Goal: Task Accomplishment & Management: Manage account settings

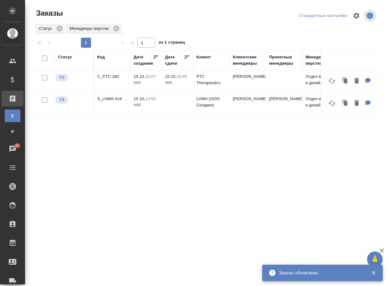
click at [107, 82] on td "C_PTC-280" at bounding box center [112, 81] width 36 height 22
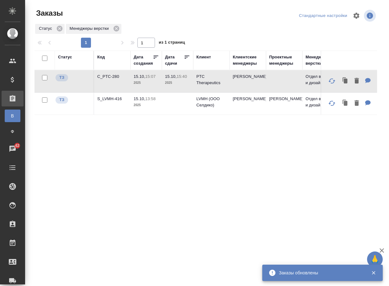
click at [112, 76] on p "C_PTC-280" at bounding box center [112, 76] width 30 height 6
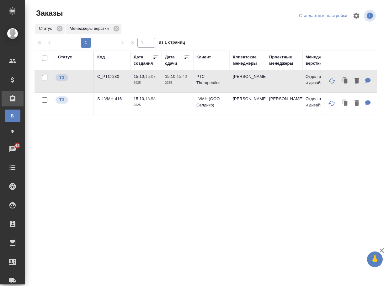
click at [116, 197] on div "Статус Код Дата создания Дата сдачи Клиент Клиентские менеджеры Проектные менед…" at bounding box center [206, 164] width 343 height 226
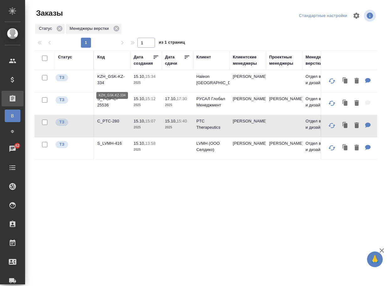
click at [106, 78] on p "KZH_GSK-KZ-334" at bounding box center [112, 79] width 30 height 13
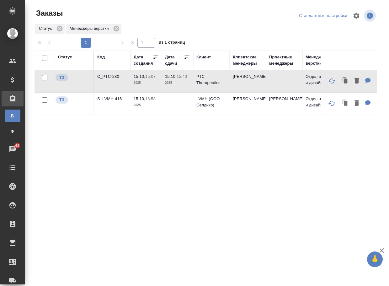
click at [152, 190] on div "Статус Код Дата создания Дата сдачи Клиент Клиентские менеджеры Проектные менед…" at bounding box center [206, 164] width 343 height 226
click at [115, 102] on p "S_LVMH-416" at bounding box center [112, 99] width 30 height 6
click at [109, 102] on p "S_LVMH-416" at bounding box center [112, 99] width 30 height 6
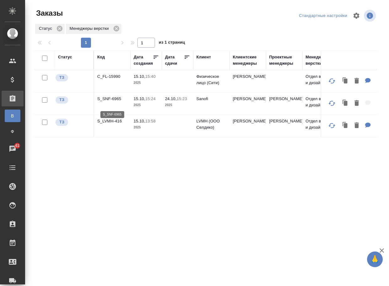
click at [113, 100] on p "S_SNF-6965" at bounding box center [112, 99] width 30 height 6
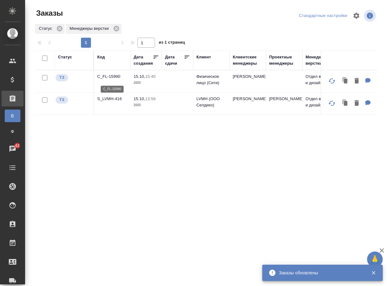
click at [109, 77] on p "C_FL-15990" at bounding box center [112, 76] width 30 height 6
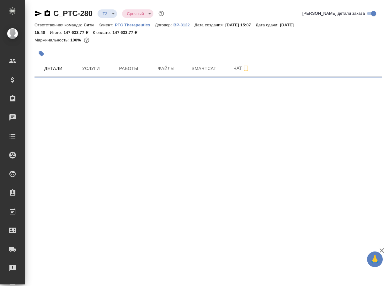
select select "RU"
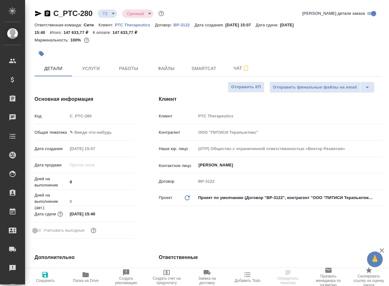
scroll to position [251, 0]
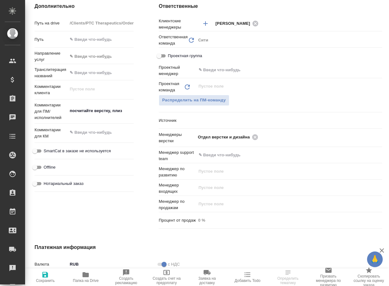
type textarea "x"
click at [92, 277] on span "Папка на Drive" at bounding box center [85, 277] width 33 height 12
type textarea "x"
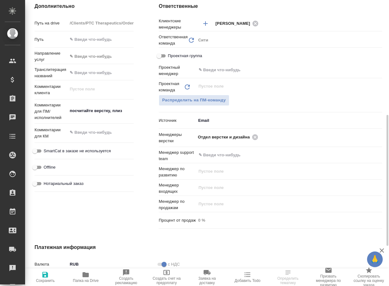
type textarea "x"
select select "RU"
type textarea "x"
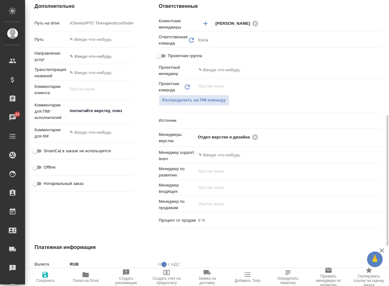
type textarea "x"
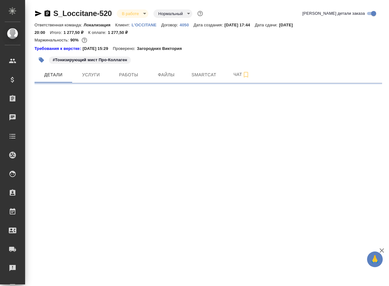
select select "RU"
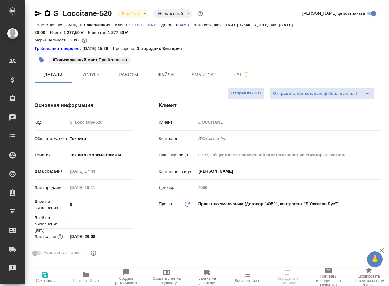
type textarea "x"
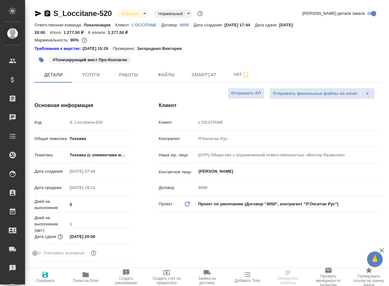
type textarea "x"
click at [129, 74] on span "Работы" at bounding box center [129, 75] width 30 height 8
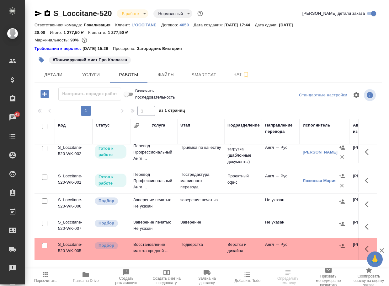
scroll to position [67, 0]
click at [200, 241] on p "Подверстка" at bounding box center [200, 244] width 41 height 6
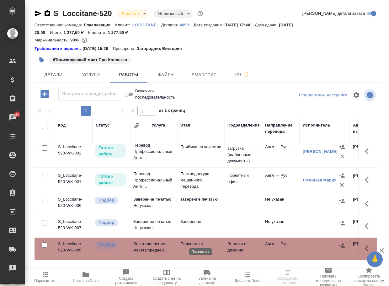
click at [200, 241] on p "Подверстка" at bounding box center [200, 244] width 41 height 6
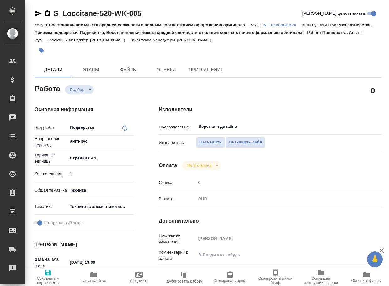
type textarea "x"
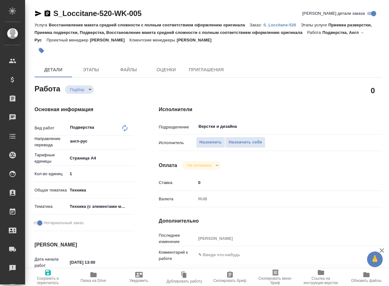
type textarea "x"
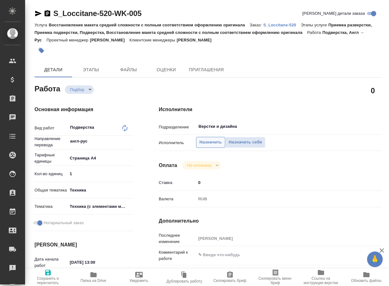
type textarea "x"
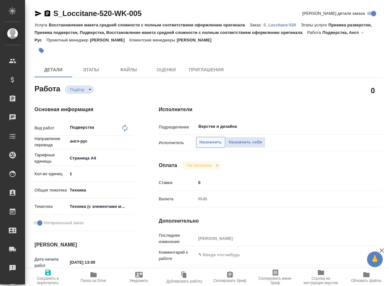
click at [207, 143] on span "Назначить" at bounding box center [211, 142] width 22 height 7
type textarea "x"
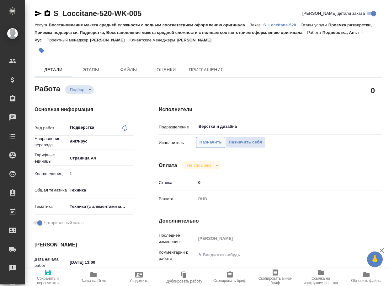
type textarea "x"
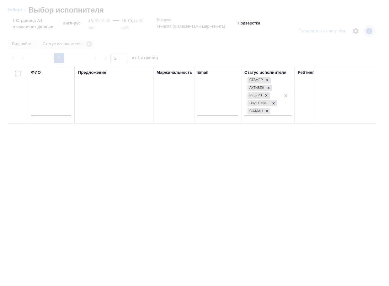
type textarea "x"
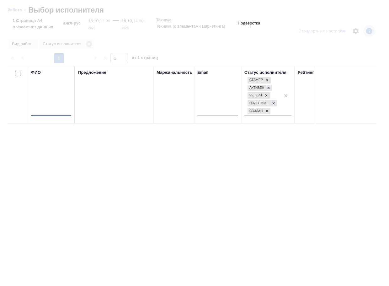
click at [58, 111] on input "text" at bounding box center [51, 112] width 40 height 8
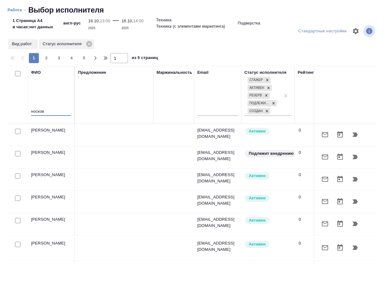
type input "носкова"
type textarea "x"
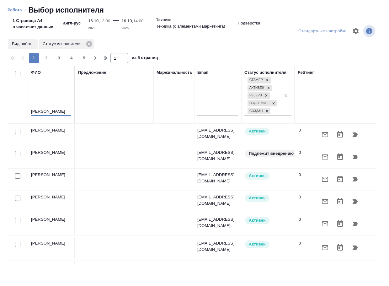
type textarea "x"
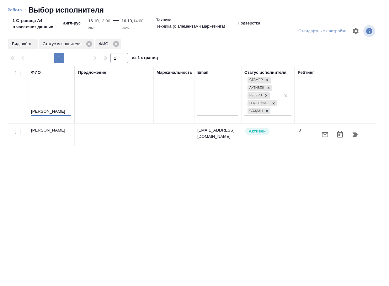
type input "носкова"
click at [354, 135] on icon "button" at bounding box center [355, 134] width 5 height 4
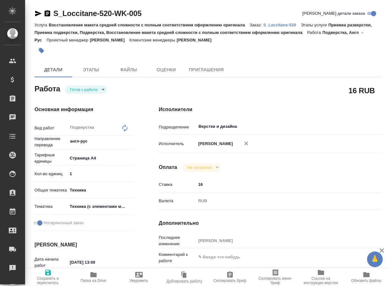
type textarea "x"
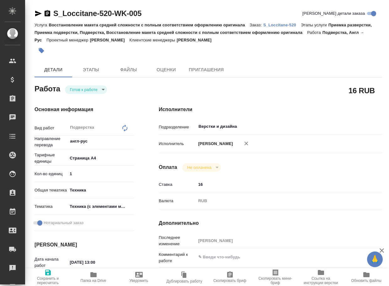
type textarea "x"
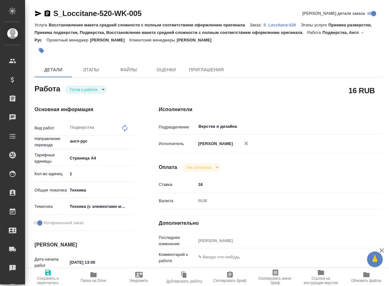
type textarea "x"
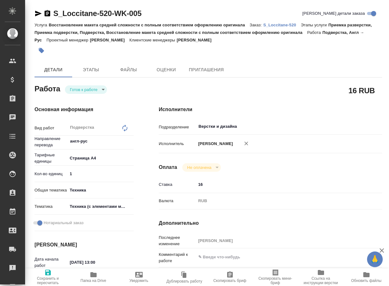
type textarea "x"
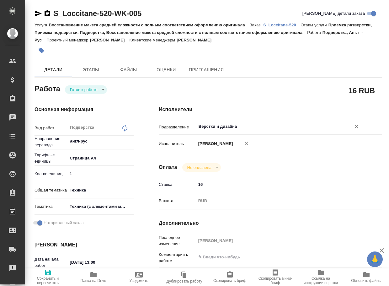
type textarea "x"
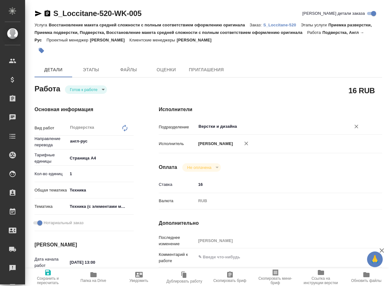
click at [272, 123] on input "Верстки и дизайна" at bounding box center [269, 127] width 143 height 8
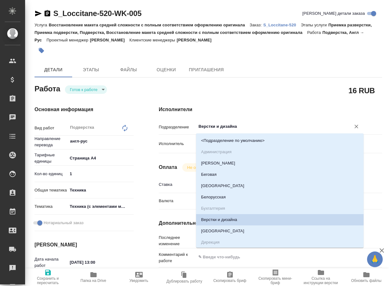
type textarea "x"
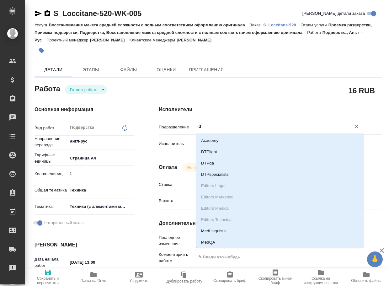
type input "dt"
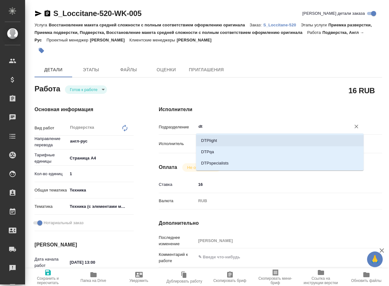
type textarea "x"
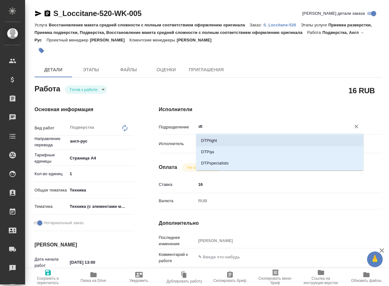
click at [254, 142] on li "DTPlight" at bounding box center [280, 140] width 168 height 11
type textarea "x"
type input "DTPlight"
type textarea "x"
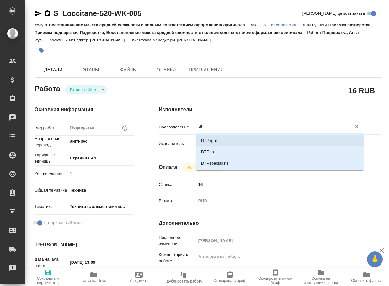
type textarea "x"
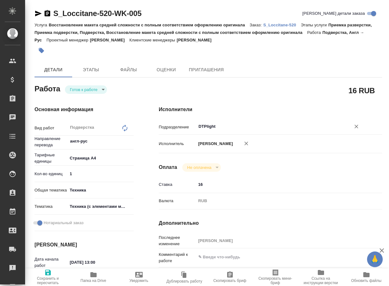
type input "DTPlight"
click at [45, 274] on icon "button" at bounding box center [48, 273] width 6 height 6
type textarea "x"
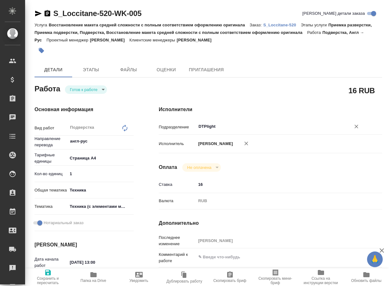
type textarea "x"
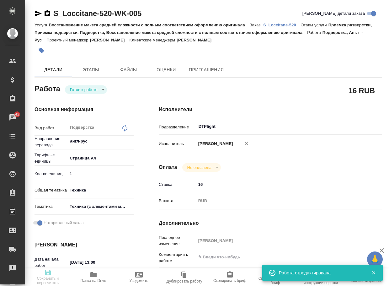
type textarea "x"
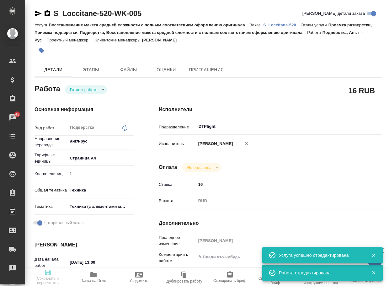
type input "readyForWork"
type textarea "Подверстка"
type textarea "x"
type input "англ-рус"
type input "5f036ec4e16dec2d6b59c8ff"
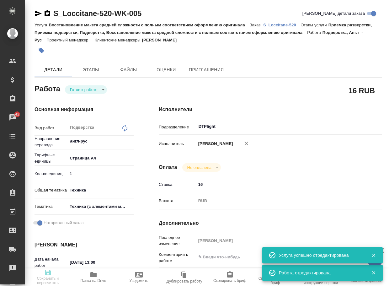
type input "1"
type input "tech"
type input "60014f8f4811385ea454c731"
checkbox input "true"
type input "16.10.2025 13:00"
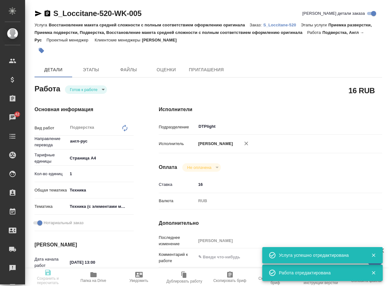
type input "16.10.2025 14:00"
type input "[DATE] 20:00"
type input "DTPlight"
type input "notPayed"
type input "16"
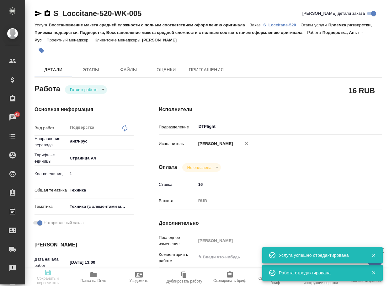
type input "RUB"
type input "Арсеньева Вера"
type textarea "x"
type input "S_Loccitane-520"
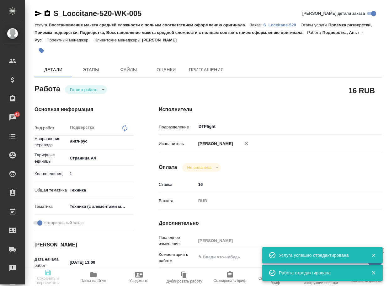
type input "Восстановление макета средней сложности с полным соответствием оформлению ориги…"
type input "Приемка разверстки, Приемка подверстки, Подверстка, Восстановление макета средн…"
type input "[PERSON_NAME]"
type input "Арсеньева Вера"
type input "/Clients/LOccitane/Orders/S_Loccitane-520"
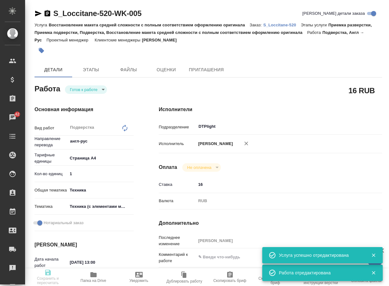
type textarea "x"
type textarea "Примите, пожалуйста, заявку на перевод. Наименование продукции: Тонизирующий ми…"
type textarea "x"
click at [98, 88] on body "🙏 .cls-1 fill:#fff; AWATERA Arsenyeva Vera Клиенты Спецификации Заказы 42 Чаты …" at bounding box center [194, 143] width 389 height 286
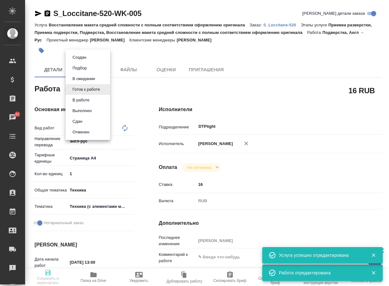
type textarea "x"
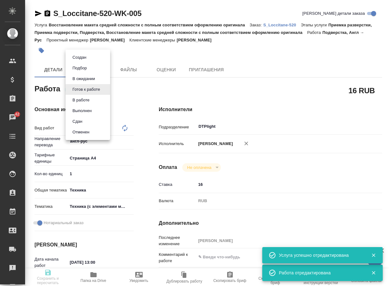
type textarea "x"
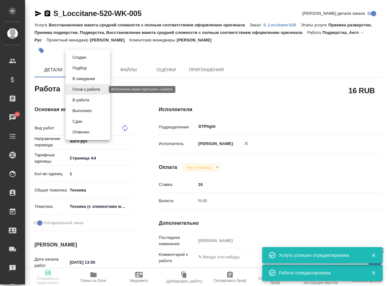
type textarea "x"
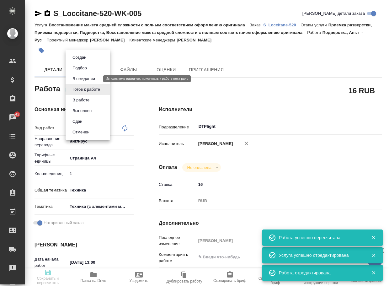
click at [93, 79] on button "В ожидании" at bounding box center [84, 78] width 26 height 7
type textarea "Подверстка"
type textarea "x"
type input "англ-рус"
type input "5f036ec4e16dec2d6b59c8ff"
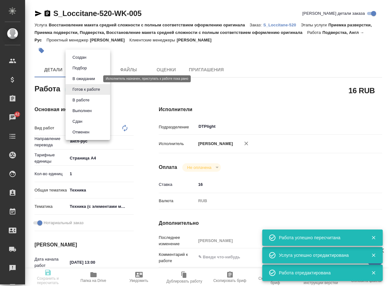
type input "1"
type input "tech"
type input "60014f8f4811385ea454c731"
checkbox input "true"
type input "16.10.2025 13:00"
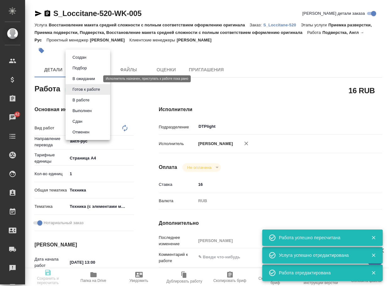
type input "16.10.2025 14:00"
type input "17.10.2025 20:00"
type input "DTPlight"
type input "notPayed"
type input "16"
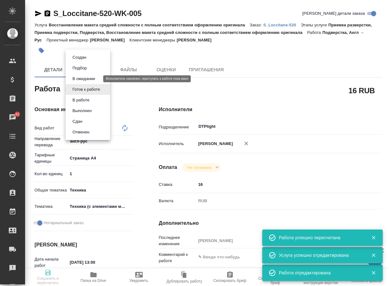
type input "RUB"
type input "[PERSON_NAME]"
type textarea "x"
type input "S_Loccitane-520"
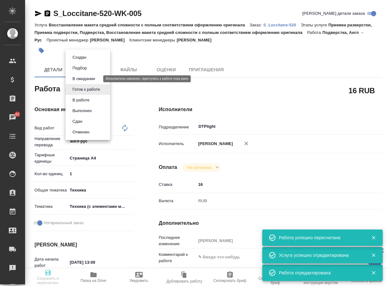
type input "Восстановление макета средней сложности с полным соответствием оформлению ориги…"
type input "Приемка разверстки, Приемка подверстки, Подверстка, Восстановление макета средн…"
type input "Валяева Анна"
type input "[PERSON_NAME]"
type input "/Clients/LOccitane/Orders/S_Loccitane-520"
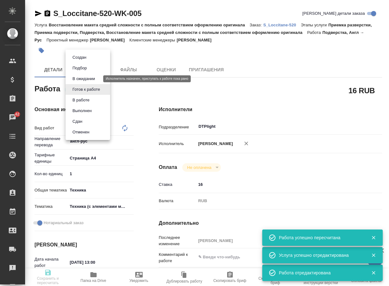
type textarea "x"
type textarea "Примите, пожалуйста, заявку на перевод. Наименование продукции: Тонизирующий ми…"
type textarea "x"
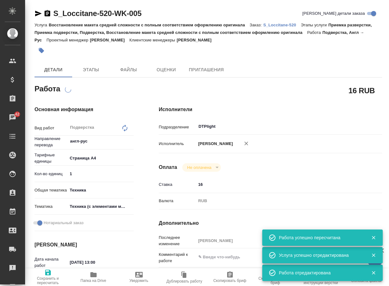
type textarea "x"
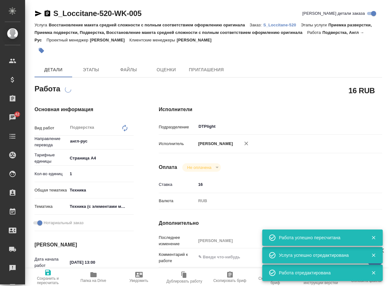
type textarea "x"
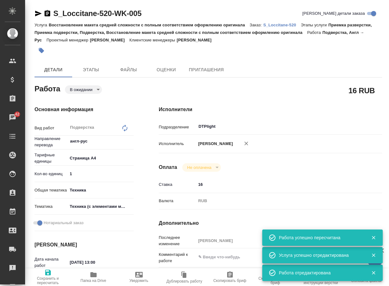
type textarea "x"
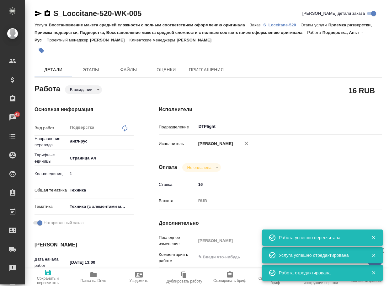
type textarea "x"
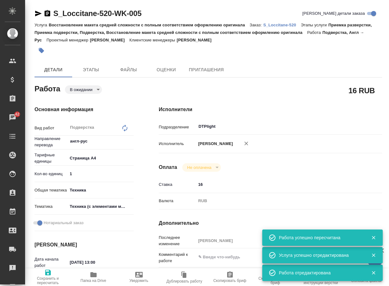
type textarea "x"
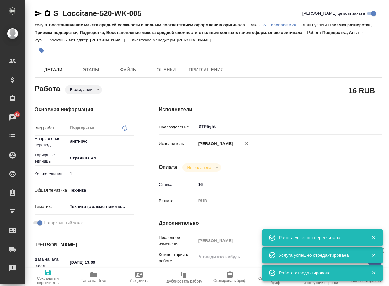
type textarea "x"
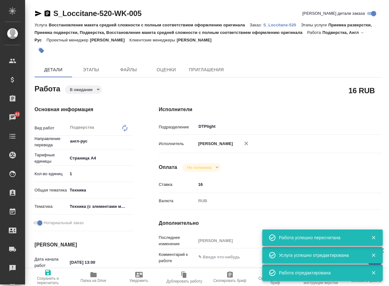
type textarea "x"
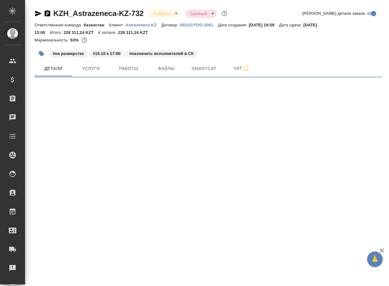
select select "RU"
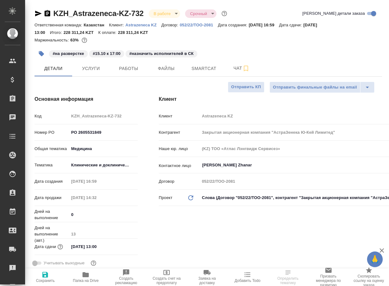
type textarea "x"
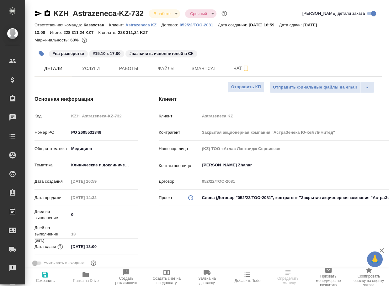
type textarea "x"
click at [122, 62] on button "Работы" at bounding box center [129, 69] width 38 height 16
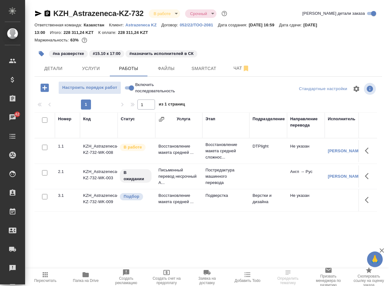
click at [219, 199] on p "Подверстка" at bounding box center [226, 195] width 41 height 6
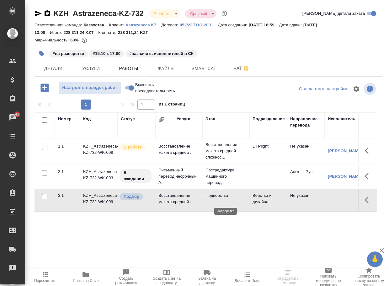
click at [219, 199] on p "Подверстка" at bounding box center [226, 195] width 41 height 6
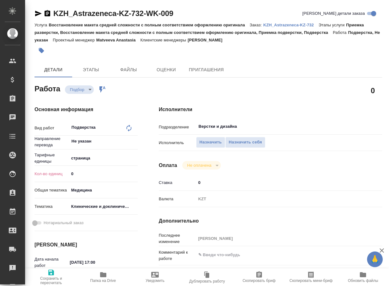
type textarea "x"
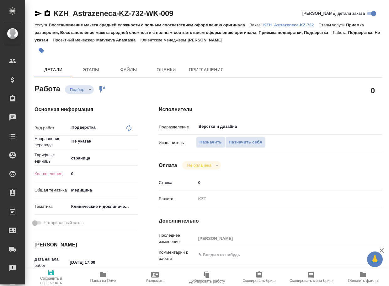
type textarea "x"
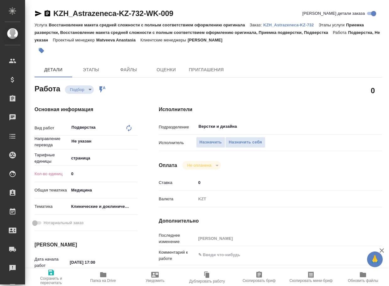
type textarea "x"
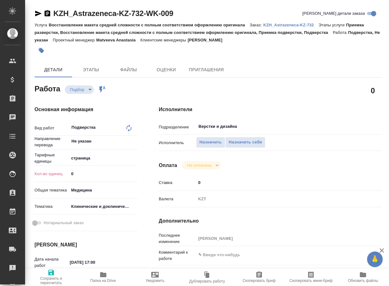
type textarea "x"
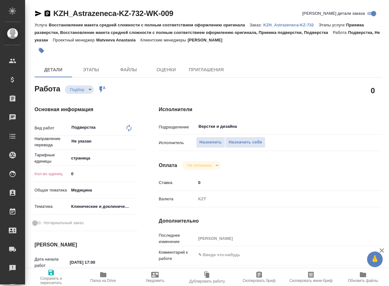
type textarea "x"
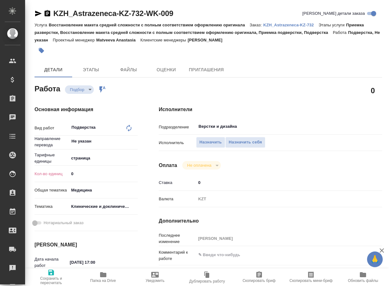
type textarea "x"
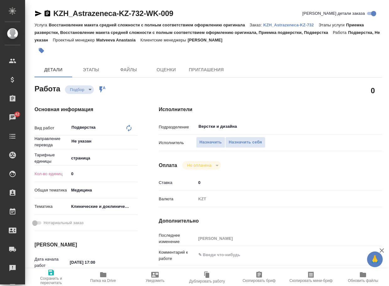
drag, startPoint x: 84, startPoint y: 172, endPoint x: 53, endPoint y: 173, distance: 31.7
click at [53, 173] on div "Кол-во единиц 0" at bounding box center [86, 173] width 103 height 11
type textarea "x"
type input "9"
type textarea "x"
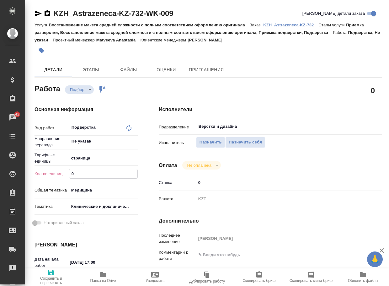
type textarea "x"
type input "952"
type textarea "x"
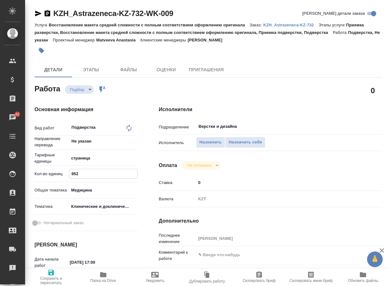
type textarea "x"
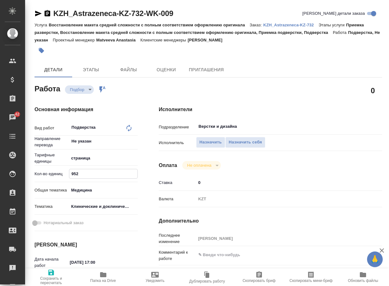
type input "95"
type textarea "x"
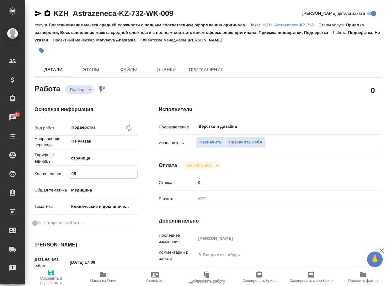
type textarea "x"
type input "9"
type textarea "x"
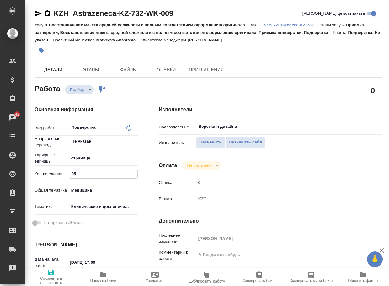
type textarea "x"
type input "92"
type textarea "x"
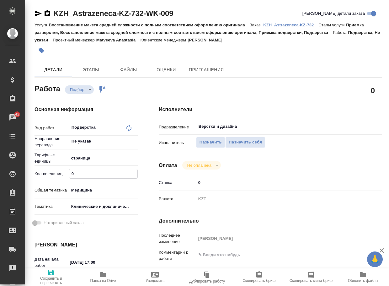
type textarea "x"
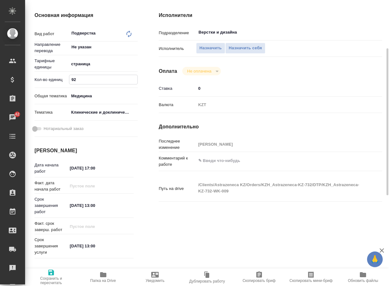
scroll to position [31, 0]
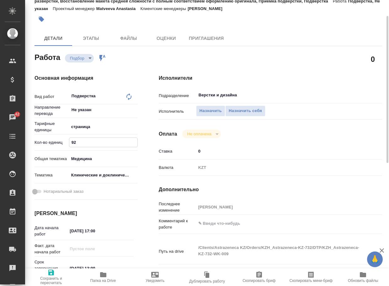
type input "92"
click at [55, 273] on span "Сохранить и пересчитать" at bounding box center [51, 277] width 45 height 16
type textarea "x"
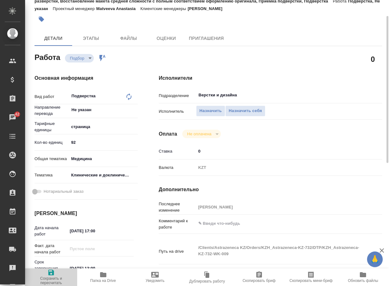
type textarea "x"
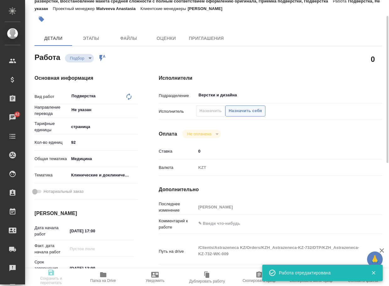
type input "recruiting"
type textarea "Подверстка"
type textarea "x"
type input "Не указан"
type input "5a8b1489cc6b4906c91bfdb2"
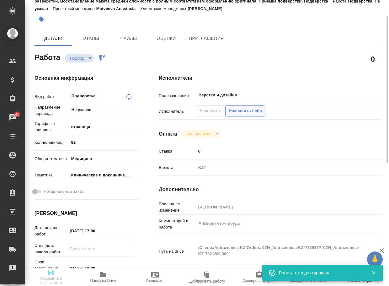
type input "92"
type input "med"
type input "5a8b8b956a9677013d343d9e"
type input "19.10.2025 17:00"
type input "20.10.2025 13:00"
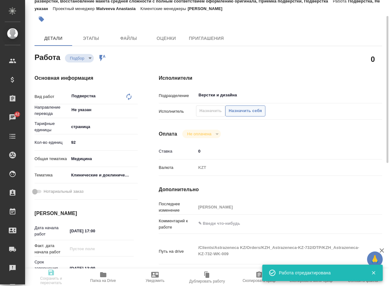
type input "20.10.2025 13:00"
type input "Верстки и дизайна"
type input "notPayed"
type input "0"
type input "KZT"
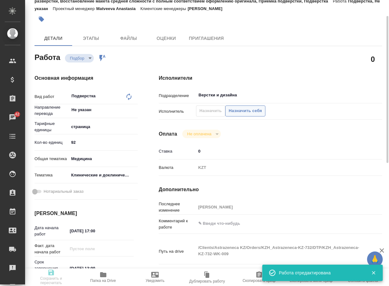
type input "Арсеньева Вера"
type textarea "x"
type textarea "/Clients/Astrazeneca KZ/Orders/KZH_Astrazeneca-KZ-732/DTP/KZH_Astrazeneca-KZ-73…"
type textarea "x"
type input "KZH_Astrazeneca-KZ-732"
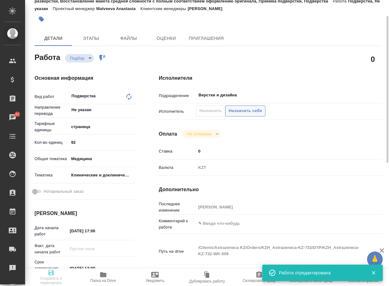
type input "PO 2605531849"
type input "Восстановление макета средней сложности с полным соответствием оформлению ориги…"
type input "Приемка разверстки, Восстановление макета средней сложности с полным соответств…"
type input "Асланукова Сати"
type input "[PERSON_NAME]"
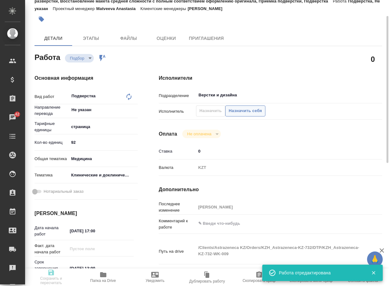
type input "/Clients/Astrazeneca KZ/Orders/KZH_Astrazeneca-KZ-732"
type textarea "x"
type textarea "перевод документа на русский язык (без перевода источников литературы)."
type textarea "x"
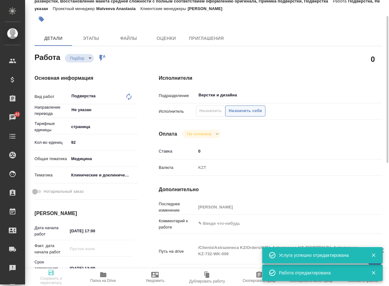
type textarea "x"
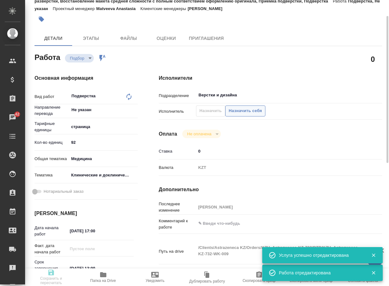
type textarea "x"
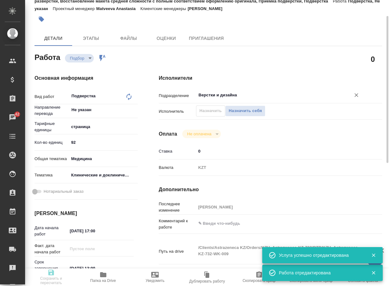
type textarea "x"
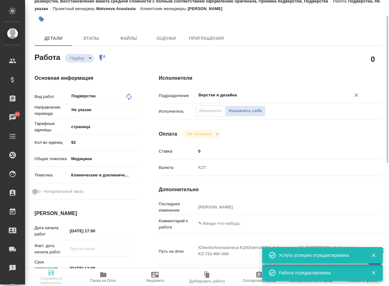
type textarea "x"
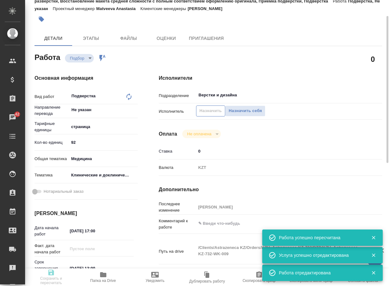
type input "recruiting"
type textarea "Подверстка"
type textarea "x"
type input "Не указан"
type input "5a8b1489cc6b4906c91bfdb2"
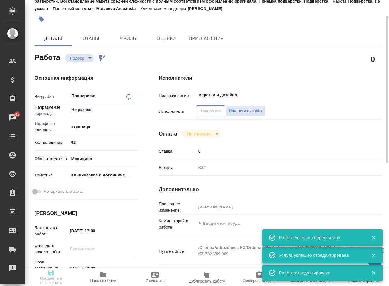
type input "92"
type input "med"
type input "5a8b8b956a9677013d343d9e"
type input "19.10.2025 17:00"
type input "20.10.2025 13:00"
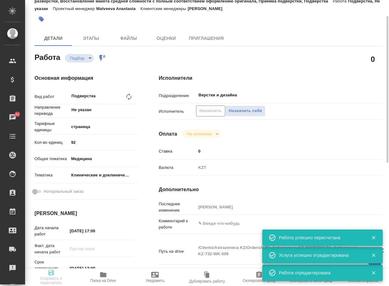
type input "20.10.2025 13:00"
type input "Верстки и дизайна"
type input "notPayed"
type input "0"
type input "KZT"
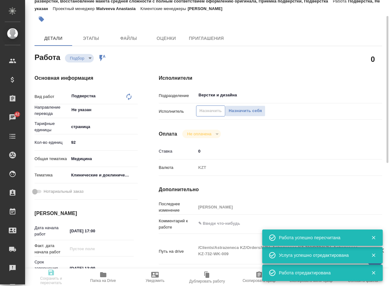
type input "[PERSON_NAME]"
type textarea "x"
type textarea "/Clients/Astrazeneca KZ/Orders/KZH_Astrazeneca-KZ-732/DTP/KZH_Astrazeneca-KZ-73…"
type textarea "x"
type input "KZH_Astrazeneca-KZ-732"
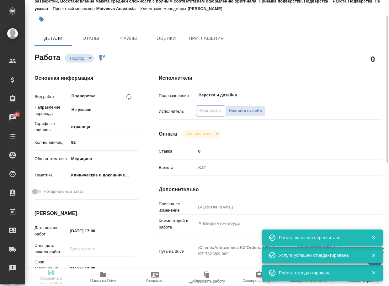
type input "PO 2605531849"
type input "Восстановление макета средней сложности с полным соответствием оформлению ориги…"
type input "Приемка разверстки, Восстановление макета средней сложности с полным соответств…"
type input "Асланукова Сати"
type input "[PERSON_NAME]"
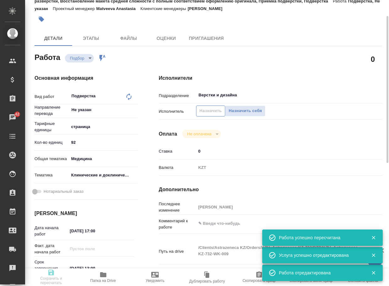
type input "/Clients/Astrazeneca KZ/Orders/KZH_Astrazeneca-KZ-732"
type textarea "x"
type textarea "перевод документа на русский язык (без перевода источников литературы)."
type textarea "x"
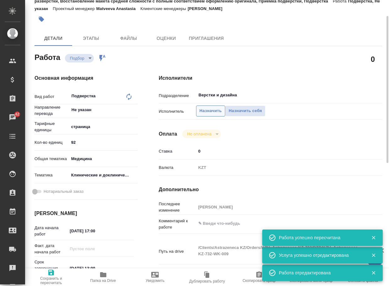
type textarea "x"
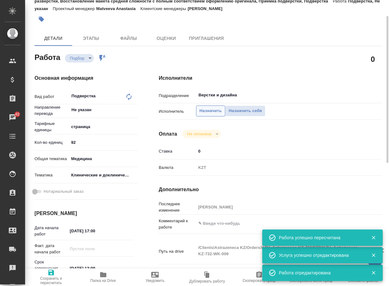
type textarea "x"
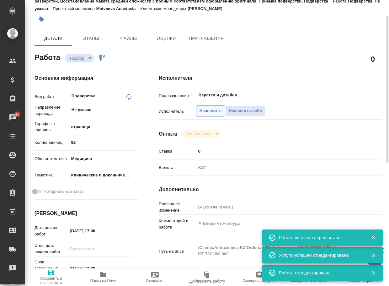
type textarea "x"
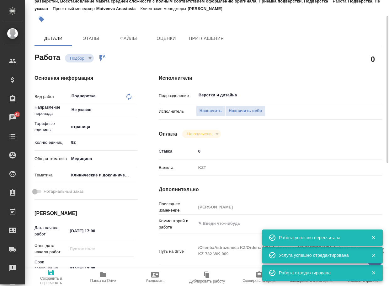
type textarea "x"
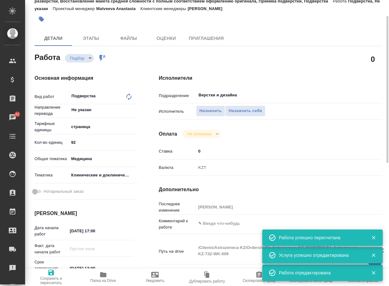
type textarea "x"
click at [210, 112] on span "Назначить" at bounding box center [211, 110] width 22 height 7
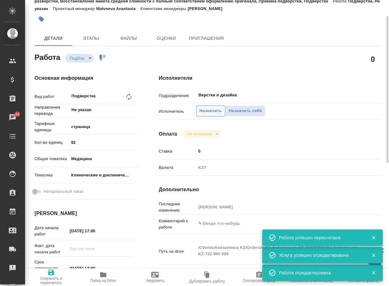
type textarea "x"
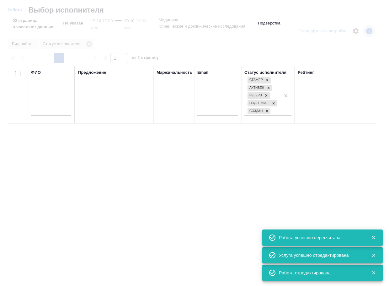
click at [61, 112] on input "text" at bounding box center [51, 112] width 40 height 8
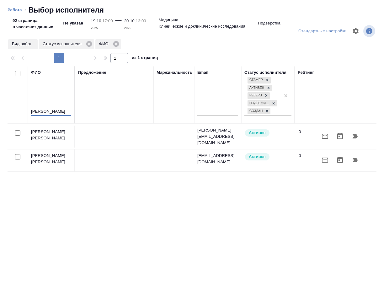
type input "васильева"
click at [355, 135] on icon "button" at bounding box center [355, 136] width 5 height 4
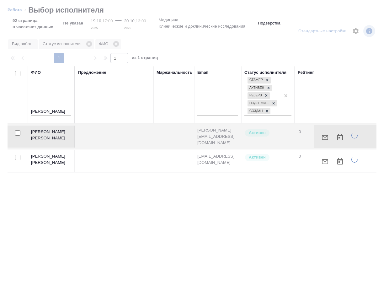
type textarea "x"
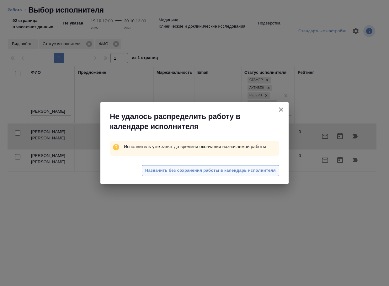
click at [246, 167] on span "Назначить без сохранения работы в календарь исполнителя" at bounding box center [210, 170] width 131 height 7
type textarea "x"
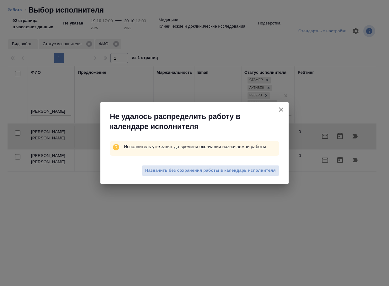
type textarea "x"
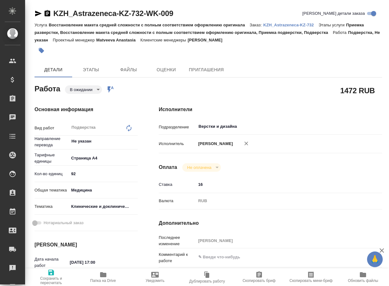
type textarea "x"
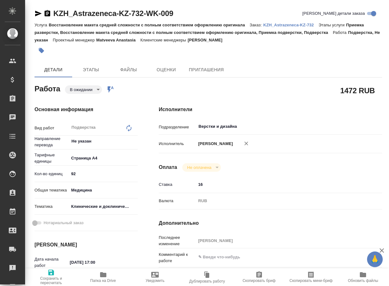
type textarea "x"
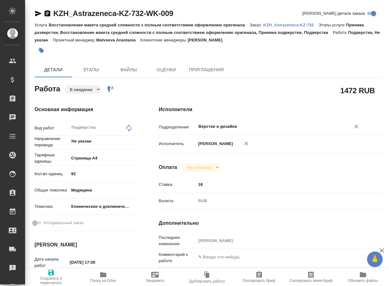
type textarea "x"
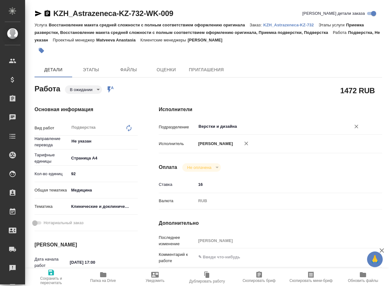
type textarea "x"
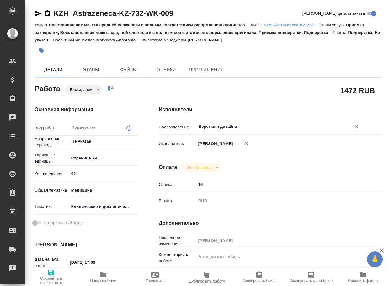
type textarea "x"
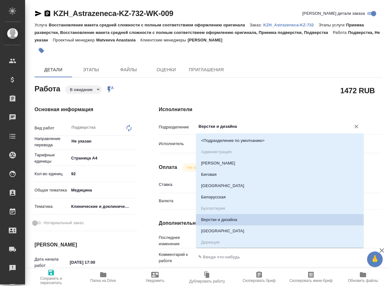
click at [241, 128] on input "Верстки и дизайна" at bounding box center [269, 127] width 143 height 8
type input "dt"
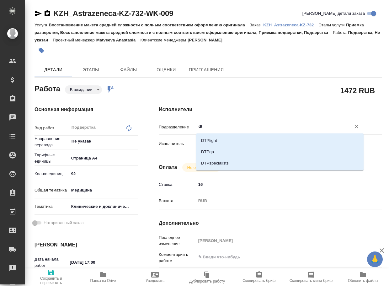
type textarea "x"
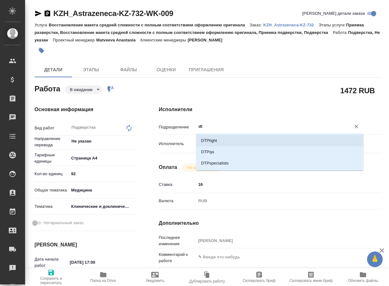
click at [228, 137] on li "DTPlight" at bounding box center [280, 140] width 168 height 11
type textarea "x"
type input "DTPlight"
type textarea "x"
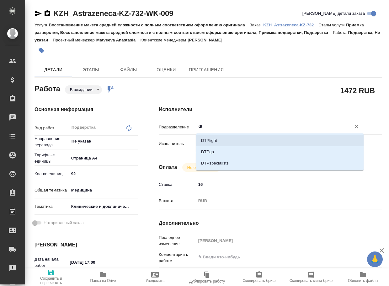
type textarea "x"
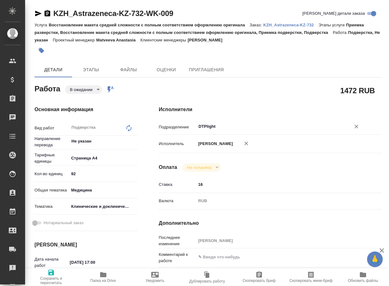
type input "DTPlight"
click at [53, 273] on icon "button" at bounding box center [51, 273] width 6 height 6
type textarea "x"
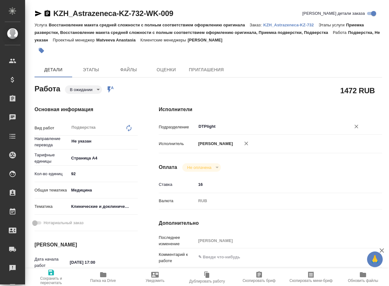
type textarea "x"
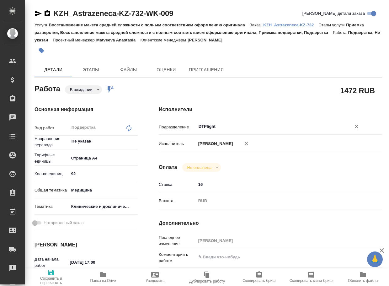
type textarea "x"
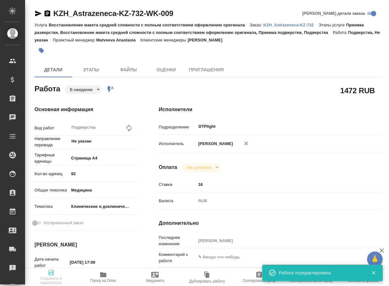
type textarea "x"
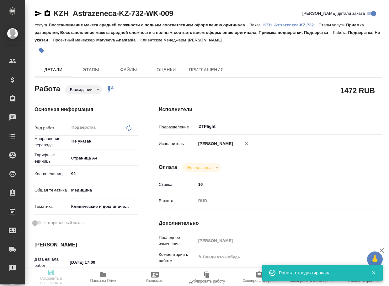
type textarea "x"
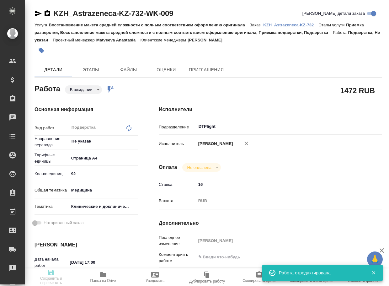
type input "pending"
type textarea "Подверстка"
type textarea "x"
type input "Не указан"
type input "5f036ec4e16dec2d6b59c8ff"
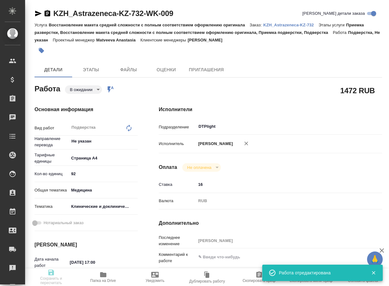
type input "92"
type input "med"
type input "5a8b8b956a9677013d343d9e"
type input "[DATE] 17:00"
type input "[DATE] 13:00"
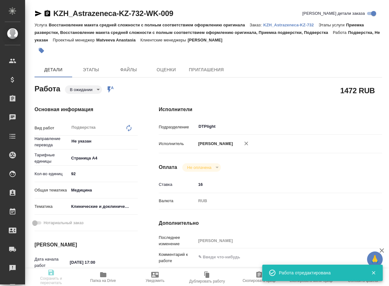
type input "[DATE] 13:00"
type input "DTPlight"
type input "notPayed"
type input "16"
type input "RUB"
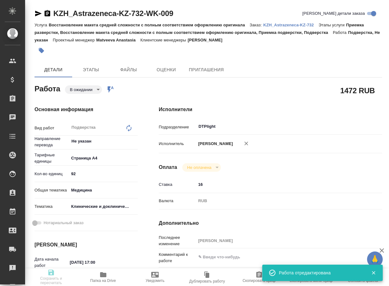
type input "[PERSON_NAME]"
type textarea "x"
type textarea "/Clients/Astrazeneca KZ/Orders/KZH_Astrazeneca-KZ-732/DTP/KZH_Astrazeneca-KZ-73…"
type textarea "x"
type input "KZH_Astrazeneca-KZ-732"
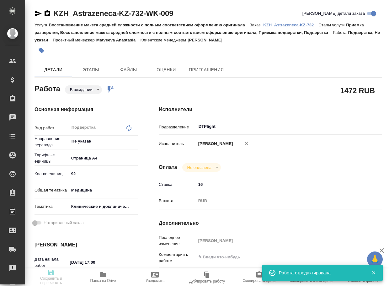
type input "PO 2605531849"
type input "Восстановление макета средней сложности с полным соответствием оформлению ориги…"
type input "Приемка разверстки, Восстановление макета средней сложности с полным соответств…"
type input "[PERSON_NAME]"
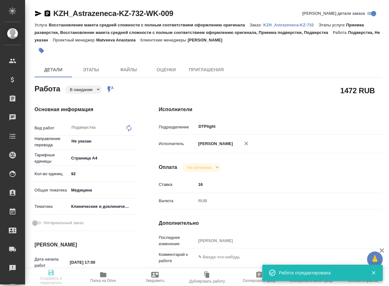
type input "/Clients/Astrazeneca KZ/Orders/KZH_Astrazeneca-KZ-732"
type textarea "x"
type textarea "перевод документа на русский язык (без перевода источников литературы)."
type textarea "x"
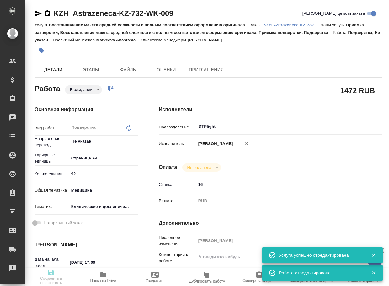
type textarea "x"
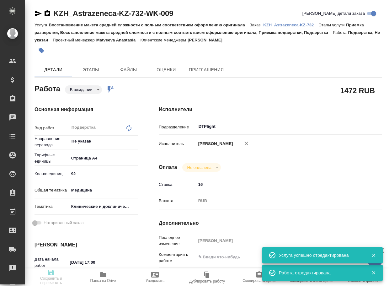
type textarea "x"
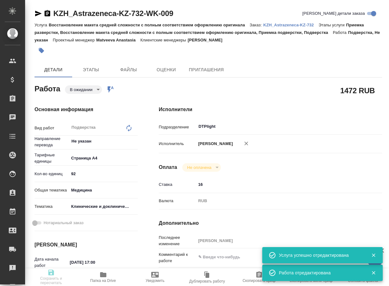
type textarea "x"
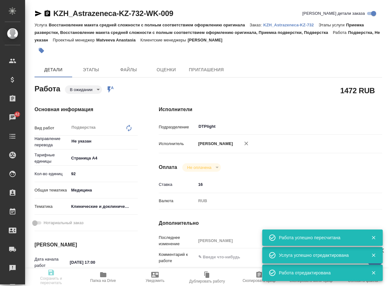
type input "pending"
type textarea "Подверстка"
type textarea "x"
type input "Не указан"
type input "5f036ec4e16dec2d6b59c8ff"
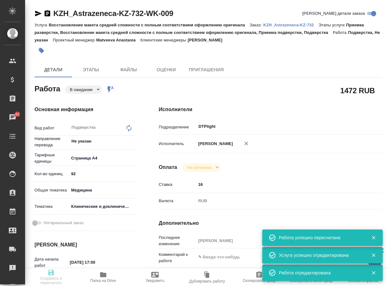
type input "92"
type input "med"
type input "5a8b8b956a9677013d343d9e"
type input "19.10.2025 17:00"
type input "20.10.2025 13:00"
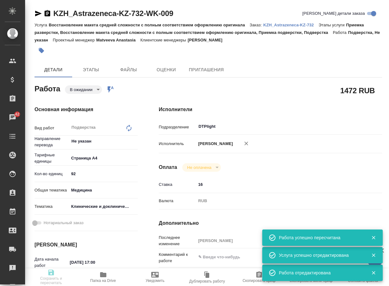
type input "20.10.2025 13:00"
type input "DTPlight"
type input "notPayed"
type input "16"
type input "RUB"
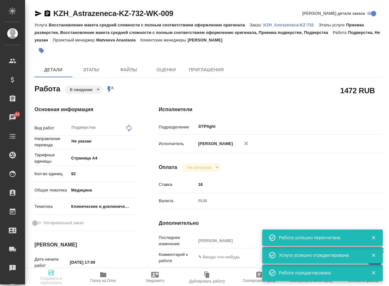
type input "[PERSON_NAME]"
type textarea "x"
type textarea "/Clients/Astrazeneca KZ/Orders/KZH_Astrazeneca-KZ-732/DTP/KZH_Astrazeneca-KZ-73…"
type textarea "x"
type input "KZH_Astrazeneca-KZ-732"
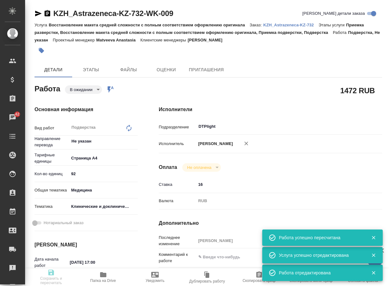
type input "PO 2605531849"
type input "Восстановление макета средней сложности с полным соответствием оформлению ориги…"
type input "Приемка разверстки, Восстановление макета средней сложности с полным соответств…"
type input "[PERSON_NAME]"
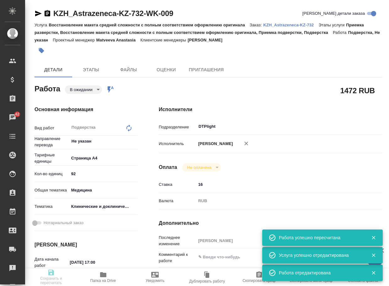
type input "/Clients/Astrazeneca KZ/Orders/KZH_Astrazeneca-KZ-732"
type textarea "x"
type textarea "перевод документа на русский язык (без перевода источников литературы)."
type textarea "x"
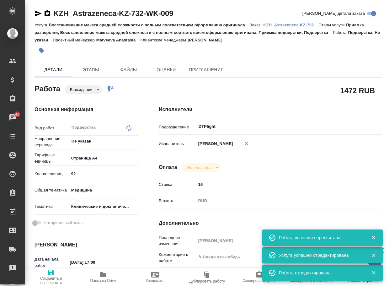
type textarea "x"
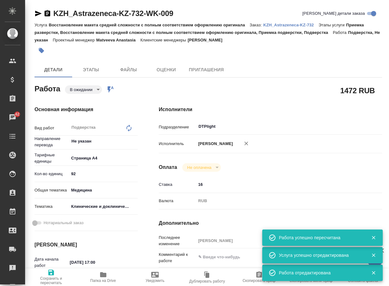
type textarea "x"
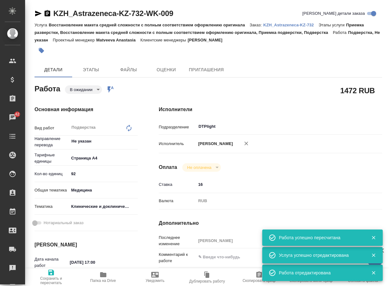
type textarea "x"
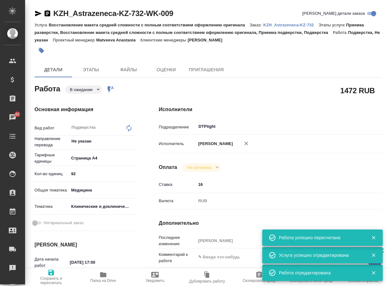
type textarea "x"
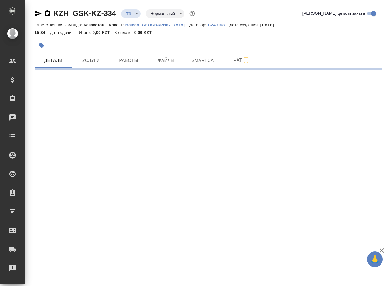
select select "RU"
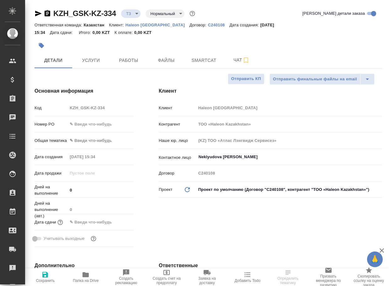
type textarea "x"
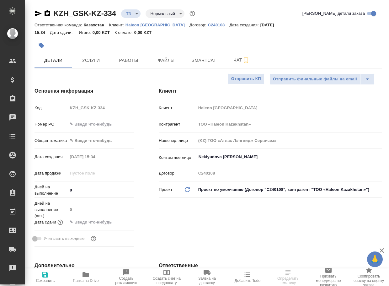
type textarea "x"
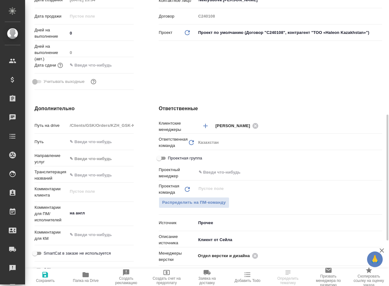
scroll to position [188, 0]
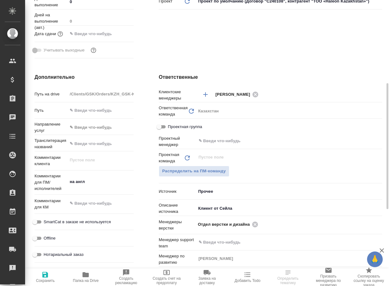
click at [83, 277] on icon "button" at bounding box center [86, 275] width 8 height 8
select select "RU"
type textarea "x"
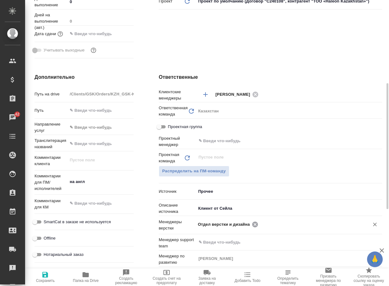
click at [255, 223] on icon at bounding box center [255, 224] width 7 height 7
type textarea "x"
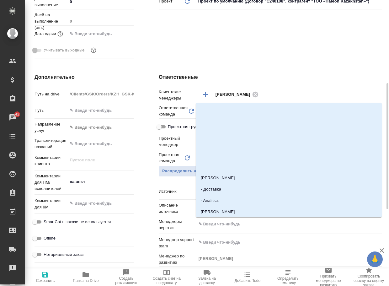
click at [255, 223] on input "text" at bounding box center [278, 224] width 161 height 8
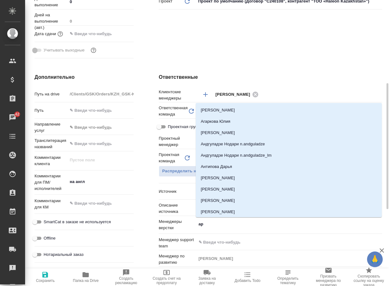
type input "арс"
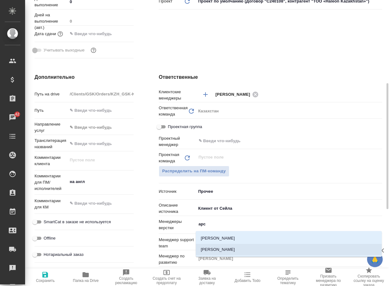
click at [212, 248] on li "[PERSON_NAME]" at bounding box center [289, 249] width 186 height 11
type textarea "x"
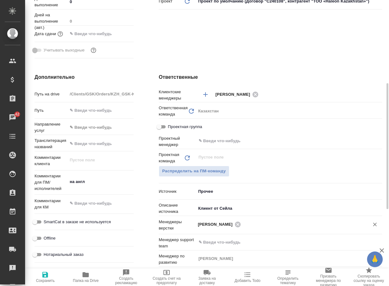
click at [40, 279] on span "Сохранить" at bounding box center [45, 280] width 19 height 4
type textarea "x"
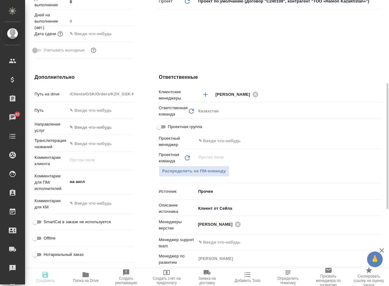
type textarea "x"
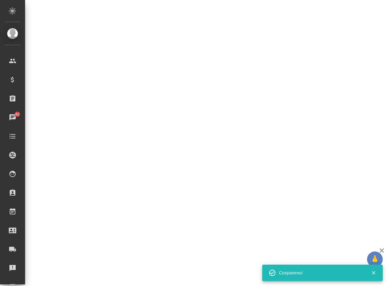
select select "RU"
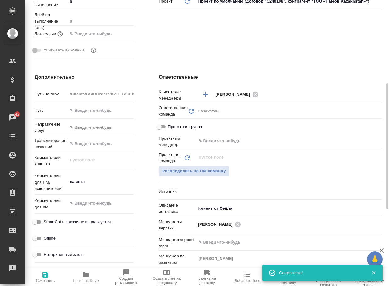
type textarea "x"
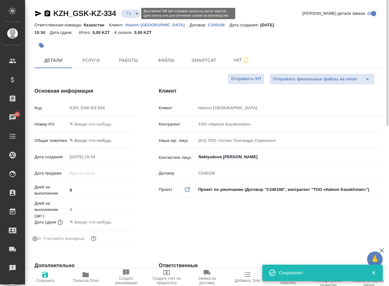
click at [133, 15] on body "🙏 .cls-1 fill:#fff; AWATERA Arsenyeva Vera Клиенты Спецификации Заказы 42 Чаты …" at bounding box center [194, 143] width 389 height 286
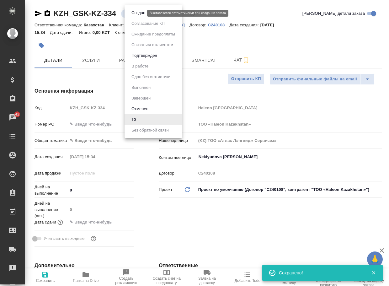
click at [138, 15] on button "Создан" at bounding box center [139, 12] width 18 height 7
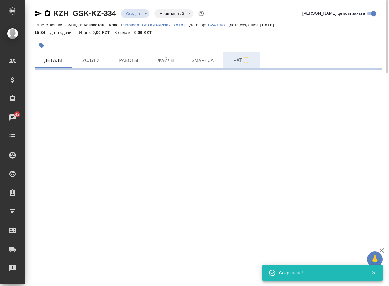
select select "RU"
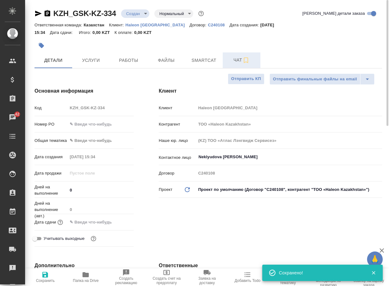
type textarea "x"
drag, startPoint x: 239, startPoint y: 60, endPoint x: 240, endPoint y: 77, distance: 17.6
click at [240, 62] on span "Чат" at bounding box center [242, 60] width 30 height 8
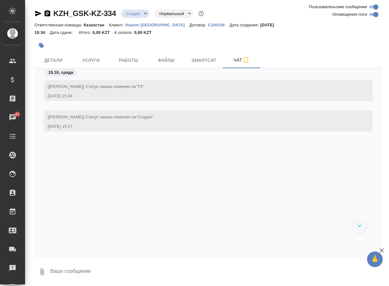
click at [60, 275] on textarea at bounding box center [216, 271] width 333 height 21
click at [41, 270] on icon "button" at bounding box center [42, 272] width 8 height 8
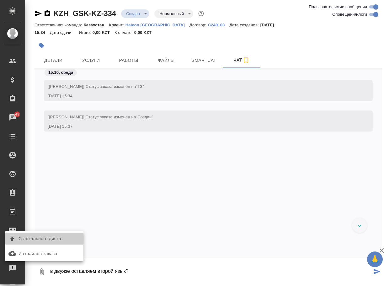
click at [52, 238] on span "С локального диска" at bounding box center [40, 239] width 43 height 8
click at [0, 0] on input "С локального диска" at bounding box center [0, 0] width 0 height 0
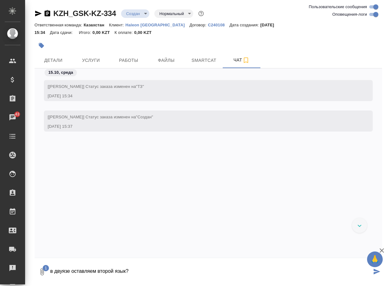
click at [170, 272] on textarea "в двуязе оставляем второй язык?" at bounding box center [211, 271] width 322 height 21
type textarea "в двуязе оставляем второй язык?"
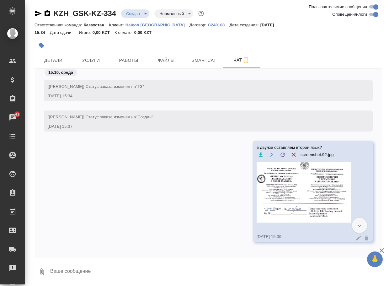
click at [89, 270] on textarea at bounding box center [216, 271] width 333 height 21
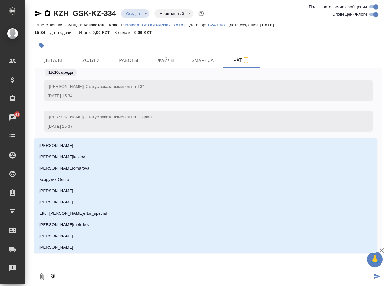
type textarea "@а"
type input "а"
type textarea "@ас"
type input "ас"
type textarea "@асл"
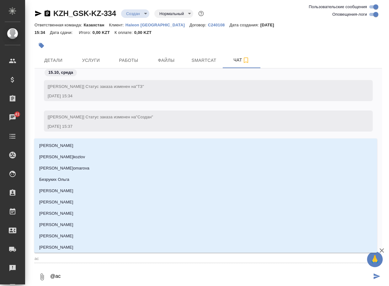
type input "асл"
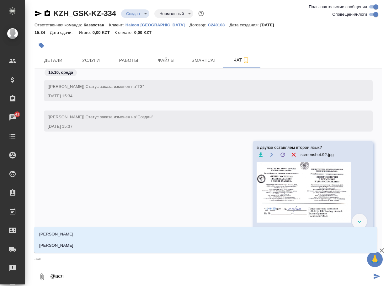
type textarea "@асла"
type input "асла"
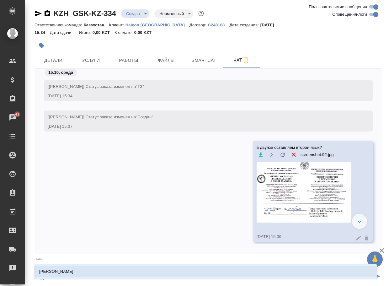
click at [89, 270] on li "Асланукова Сати" at bounding box center [205, 271] width 343 height 11
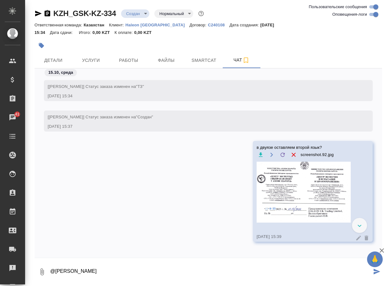
type textarea "@Асланукова Сати"
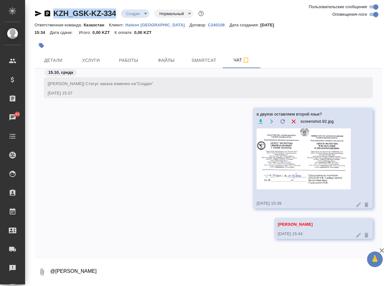
drag, startPoint x: 122, startPoint y: 16, endPoint x: 51, endPoint y: 14, distance: 71.6
click at [51, 14] on div "KZH_GSK-KZ-334 Создан new Нормальный normal" at bounding box center [120, 13] width 171 height 10
copy link "KZH_GSK-KZ-334"
click at [83, 270] on textarea "@Асланукова Сати" at bounding box center [216, 271] width 333 height 21
type textarea "напиши, плиз, ответ при запуске разверстки"
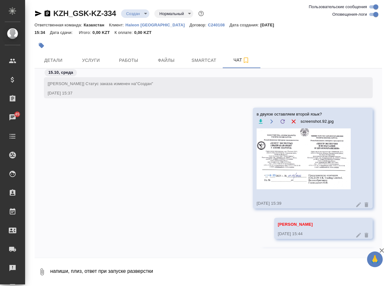
scroll to position [64, 0]
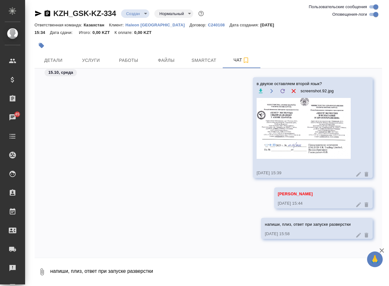
click at [38, 270] on icon "button" at bounding box center [42, 272] width 8 height 8
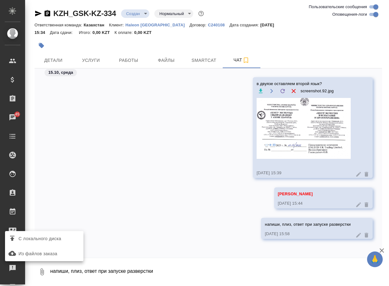
click at [61, 236] on span "С локального диска" at bounding box center [40, 239] width 43 height 8
click at [0, 0] on input "С локального диска" at bounding box center [0, 0] width 0 height 0
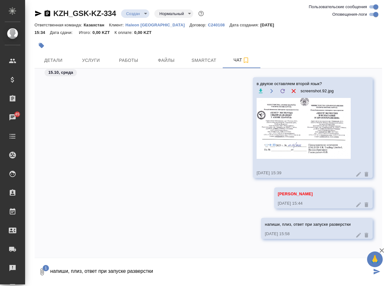
click at [84, 272] on textarea "напиши, плиз, ответ при запуске разверстки" at bounding box center [211, 271] width 322 height 21
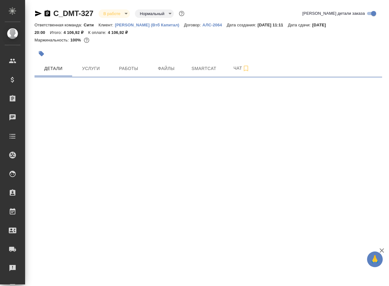
select select "RU"
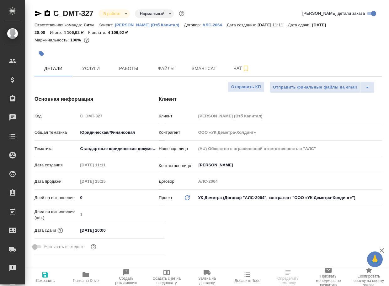
type textarea "x"
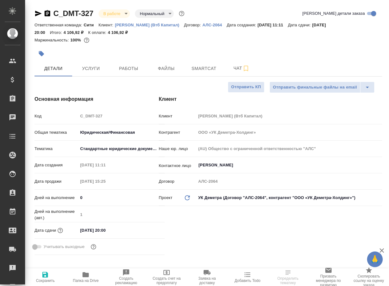
type textarea "x"
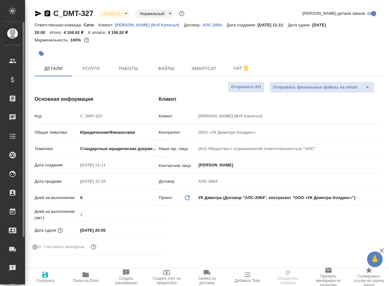
type textarea "x"
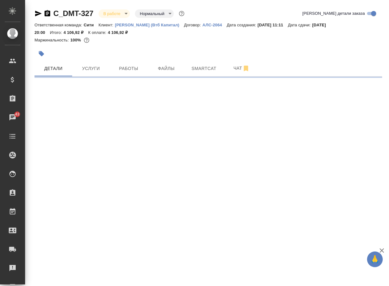
select select "RU"
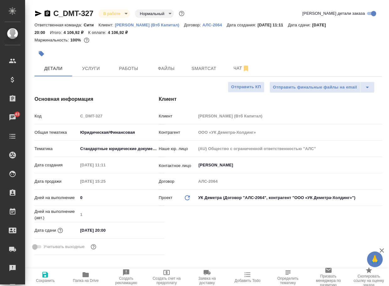
type textarea "x"
click at [301, 63] on div "Детали Услуги Работы Файлы Smartcat Чат" at bounding box center [209, 69] width 348 height 16
type textarea "x"
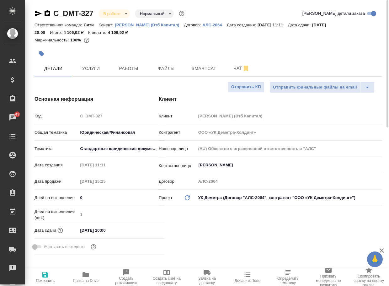
type textarea "x"
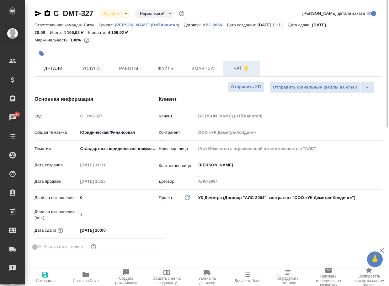
click at [233, 70] on span "Чат" at bounding box center [242, 68] width 30 height 8
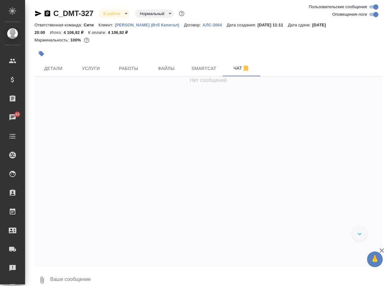
click at [371, 15] on input "Оповещения-логи" at bounding box center [376, 15] width 23 height 8
checkbox input "false"
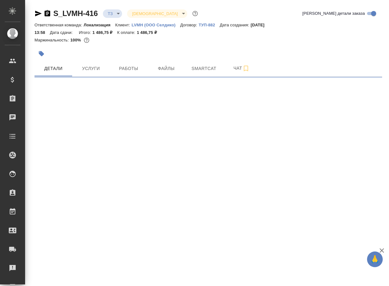
select select "RU"
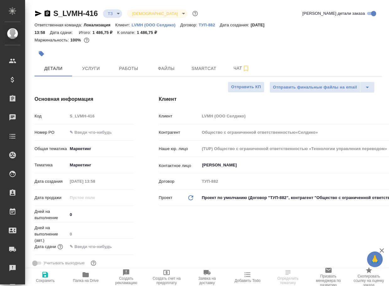
type input "Общество с ограниченной ответственностью«Селдико»"
type textarea "x"
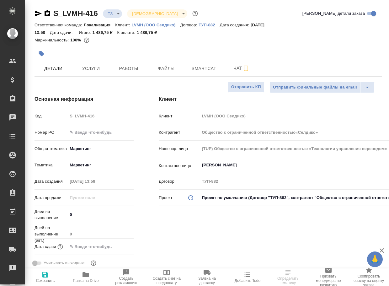
type textarea "x"
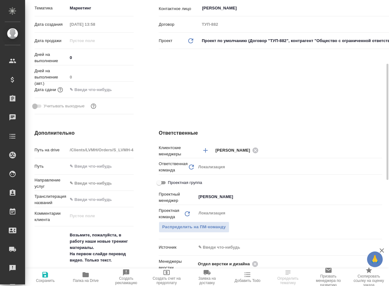
scroll to position [188, 0]
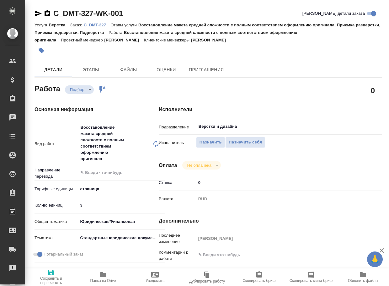
type textarea "x"
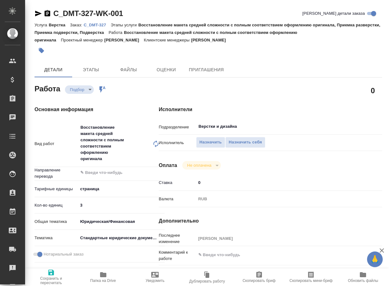
type textarea "x"
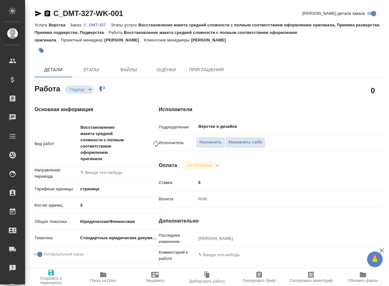
type textarea "x"
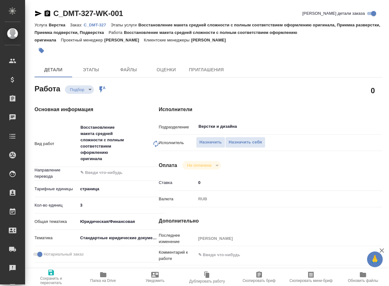
type textarea "x"
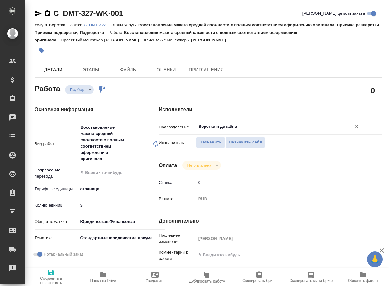
type textarea "x"
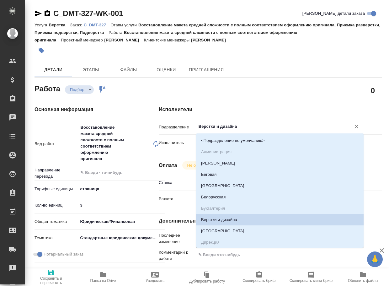
click at [232, 125] on input "Верстки и дизайна" at bounding box center [269, 127] width 143 height 8
type textarea "x"
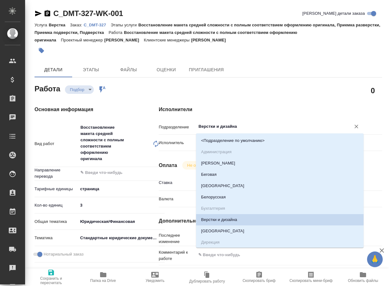
type textarea "x"
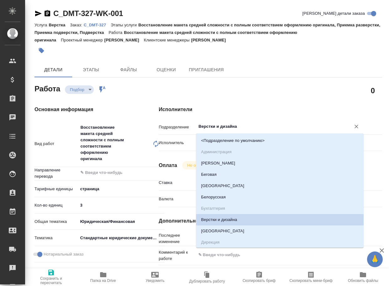
type textarea "x"
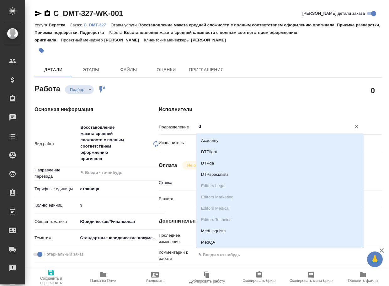
type input "dt"
type textarea "x"
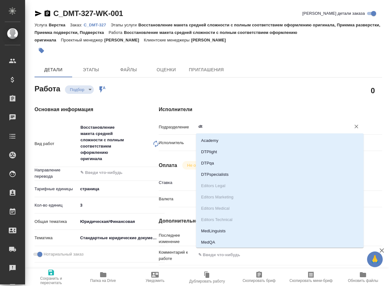
type textarea "x"
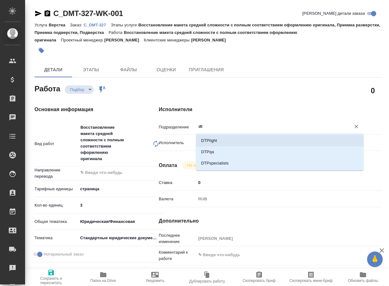
drag, startPoint x: 227, startPoint y: 140, endPoint x: 104, endPoint y: 200, distance: 136.9
click at [226, 140] on li "DTPlight" at bounding box center [280, 140] width 168 height 11
type textarea "x"
type input "DTPlight"
type textarea "x"
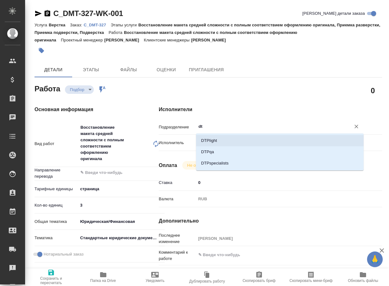
type textarea "x"
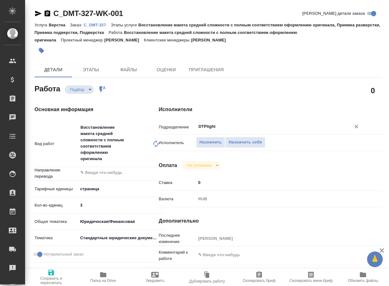
type textarea "x"
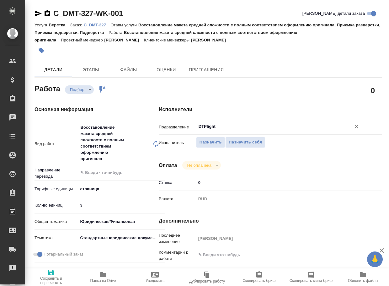
type input "DTPlight"
drag, startPoint x: 51, startPoint y: 276, endPoint x: 118, endPoint y: 116, distance: 173.6
click at [53, 275] on span "Сохранить и пересчитать" at bounding box center [51, 277] width 45 height 16
type textarea "x"
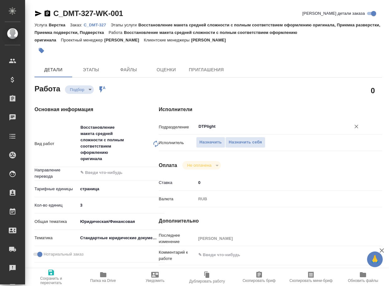
type textarea "x"
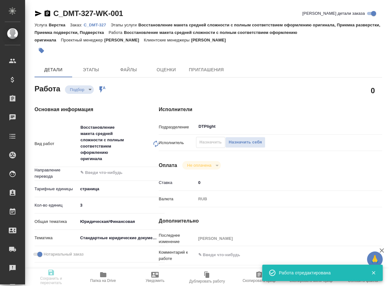
type textarea "x"
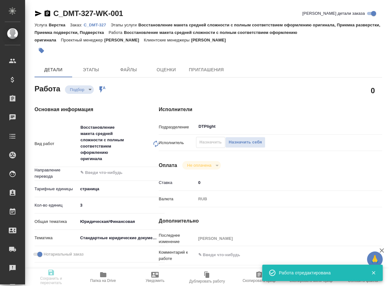
type input "recruiting"
type textarea "Восстановление макета средней сложности с полным соответствием оформлению ориги…"
type textarea "x"
type input "5a8b1489cc6b4906c91bfdb2"
type input "3"
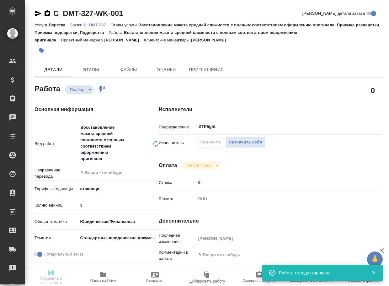
type input "yr-fn"
type input "5f647205b73bc97568ca66bf"
checkbox input "true"
type input "[DATE] 15:00"
type input "[DATE] 18:00"
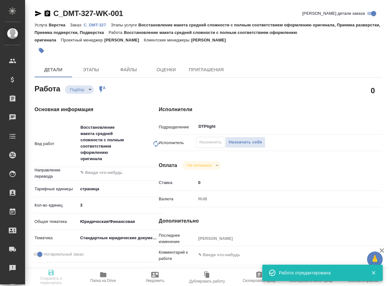
type input "[DATE] 12:00"
type input "DTPlight"
type input "notPayed"
type input "0"
type input "RUB"
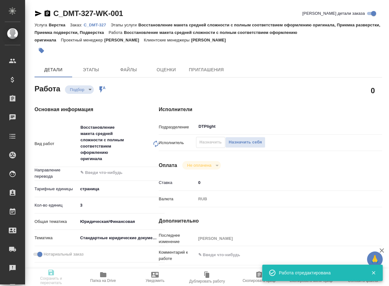
type input "[PERSON_NAME]"
type textarea "x"
type textarea "/Clients/Деметра Холдинг (Втб Капитал)/Orders/C_DMT-327/DTP/C_DMT-327-WK-001"
type textarea "x"
type input "C_DMT-327"
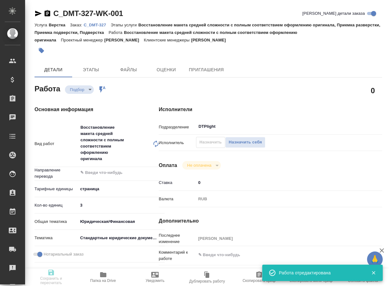
type input "Верстка"
type input "Восстановление макета средней сложности с полным соответствием оформлению ориги…"
type input "[PERSON_NAME]"
type input "/Clients/Деметра Холдинг (Втб Капитал)/Orders/C_DMT-327"
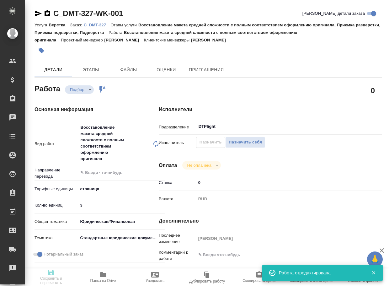
type textarea "x"
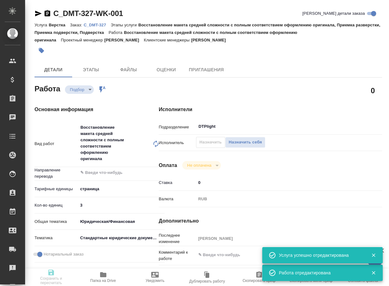
type textarea "x"
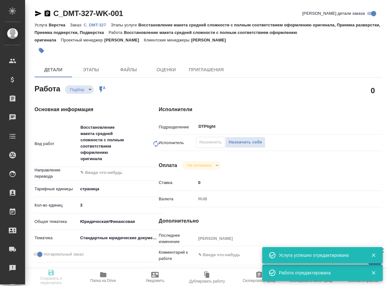
type textarea "x"
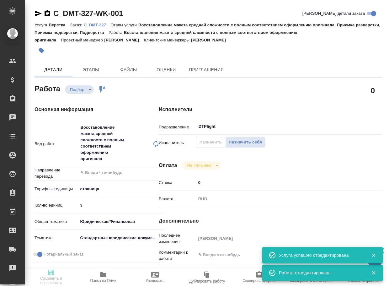
type textarea "x"
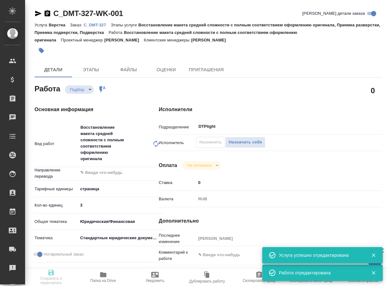
type textarea "x"
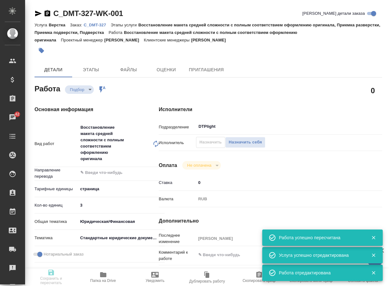
type input "recruiting"
type textarea "Восстановление макета средней сложности с полным соответствием оформлению ориги…"
type textarea "x"
type input "5a8b1489cc6b4906c91bfdb2"
type input "3"
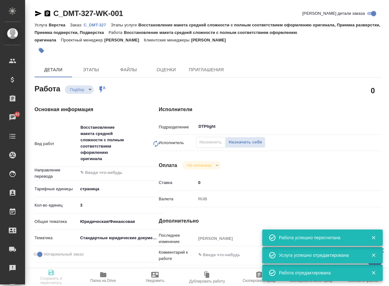
type input "yr-fn"
type input "5f647205b73bc97568ca66bf"
checkbox input "true"
type input "[DATE] 15:00"
type input "[DATE] 18:00"
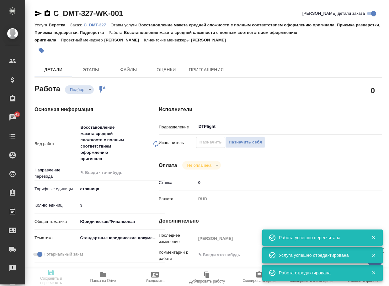
type input "[DATE] 12:00"
type input "DTPlight"
type input "notPayed"
type input "0"
type input "RUB"
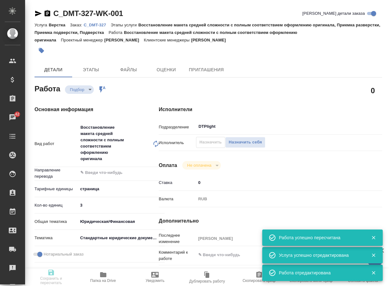
type input "[PERSON_NAME]"
type textarea "x"
type textarea "/Clients/Деметра Холдинг (Втб Капитал)/Orders/C_DMT-327/DTP/C_DMT-327-WK-001"
type textarea "x"
type input "C_DMT-327"
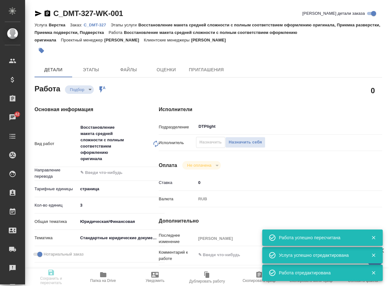
type input "Верстка"
type input "Восстановление макета средней сложности с полным соответствием оформлению ориги…"
type input "[PERSON_NAME]"
type input "/Clients/Деметра Холдинг (Втб Капитал)/Orders/C_DMT-327"
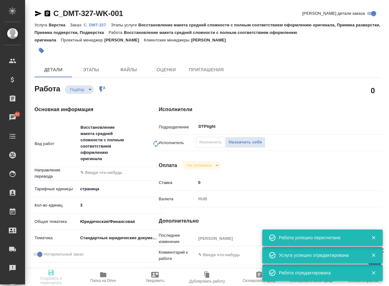
type textarea "x"
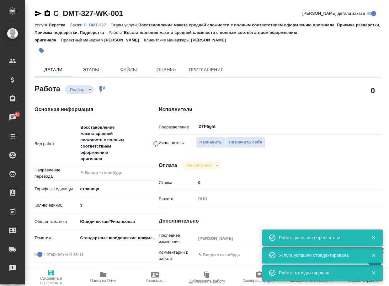
type textarea "x"
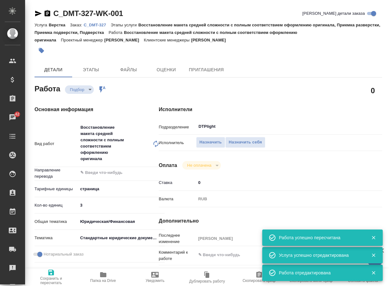
type textarea "x"
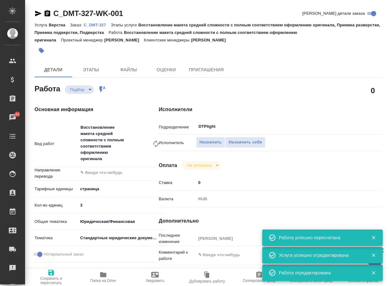
type textarea "x"
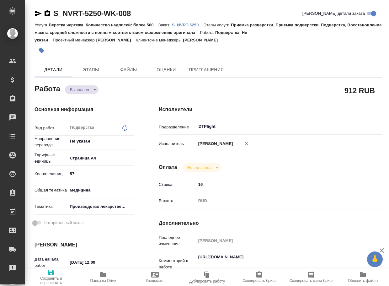
type textarea "x"
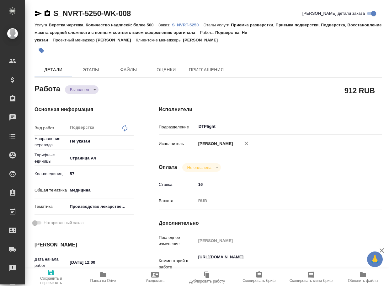
type textarea "x"
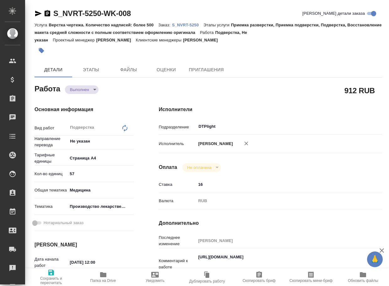
type textarea "x"
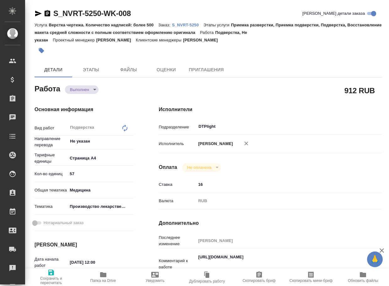
click at [101, 276] on icon "button" at bounding box center [103, 274] width 6 height 5
type textarea "x"
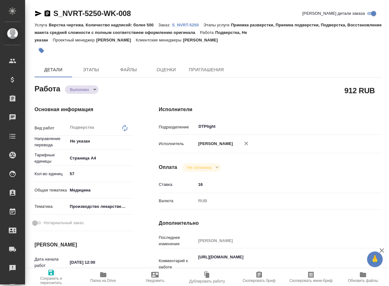
type textarea "x"
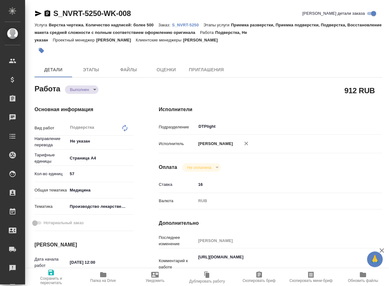
type textarea "x"
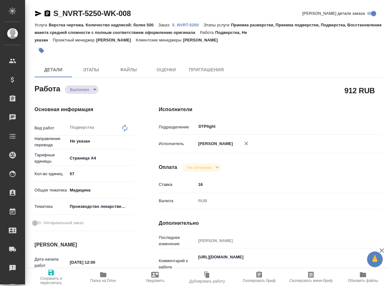
type textarea "x"
click at [84, 92] on body "🙏 .cls-1 fill:#fff; AWATERA Arsenyeva Vera Клиенты Спецификации Заказы 42 Чаты …" at bounding box center [194, 143] width 389 height 286
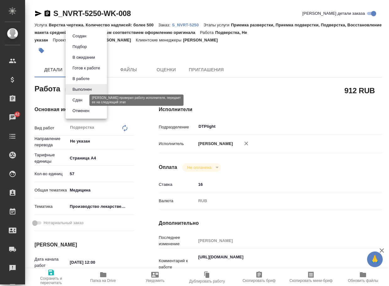
click at [79, 104] on li "Сдан" at bounding box center [86, 100] width 41 height 11
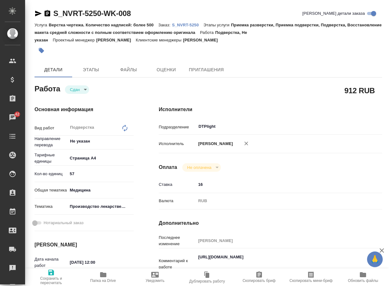
type textarea "x"
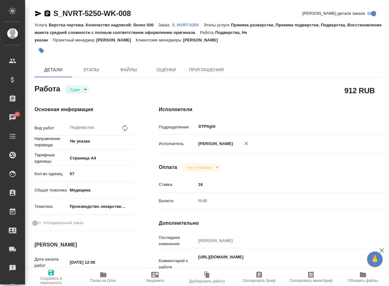
click at [194, 27] on p "S_NVRT-5250" at bounding box center [187, 25] width 31 height 5
type textarea "x"
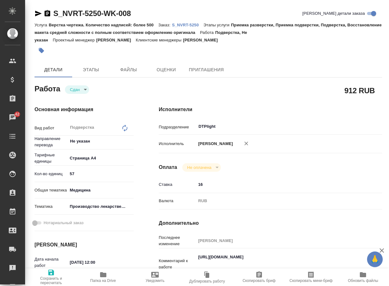
type textarea "x"
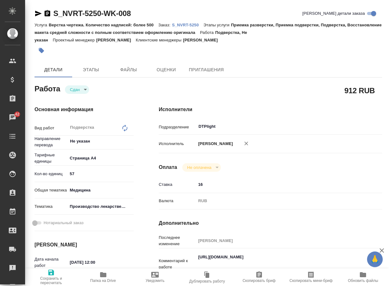
type textarea "x"
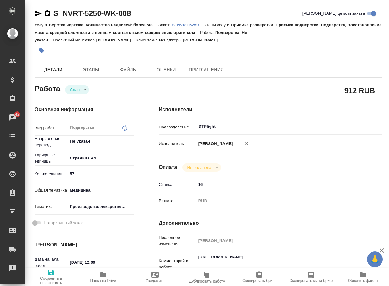
type textarea "x"
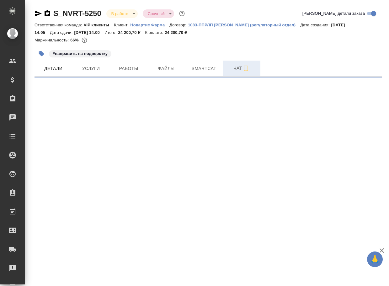
select select "RU"
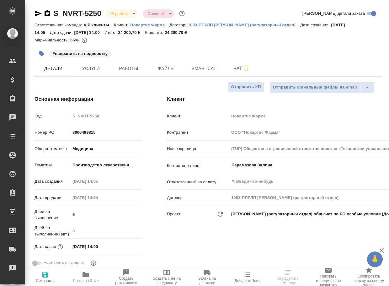
type textarea "x"
click at [235, 72] on span "Чат" at bounding box center [242, 68] width 30 height 8
type textarea "x"
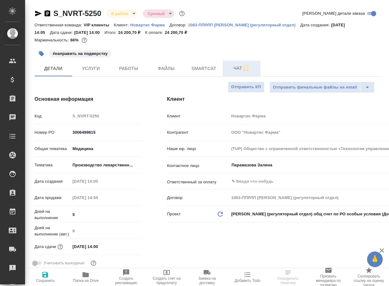
type textarea "x"
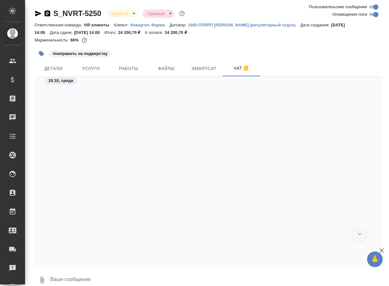
scroll to position [27267, 0]
click at [98, 277] on textarea at bounding box center [216, 279] width 333 height 21
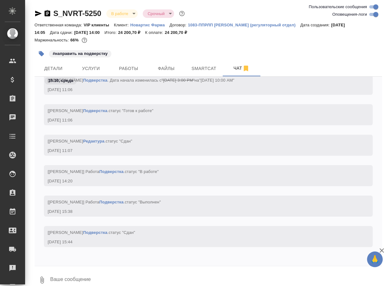
paste textarea "[URL][DOMAIN_NAME]"
type textarea "[URL][DOMAIN_NAME]"
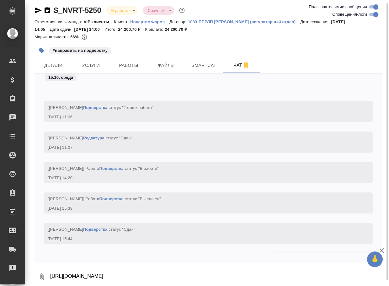
scroll to position [27304, 0]
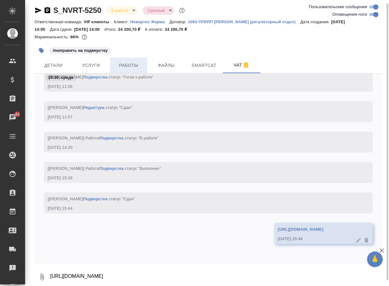
click at [132, 68] on span "Работы" at bounding box center [129, 65] width 30 height 8
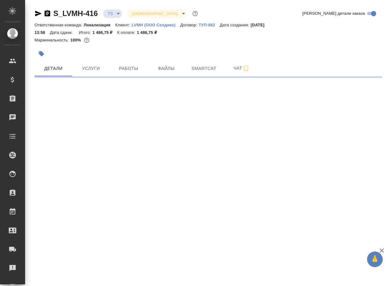
select select "RU"
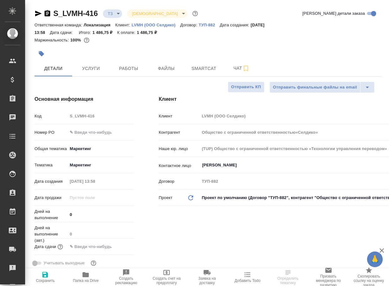
type textarea "x"
type input "Общество с ограниченной ответственностью«Селдико»"
type textarea "x"
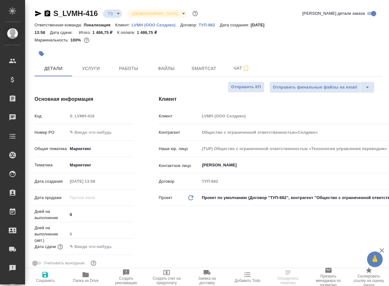
type textarea "x"
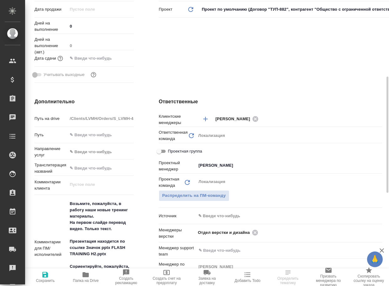
scroll to position [220, 0]
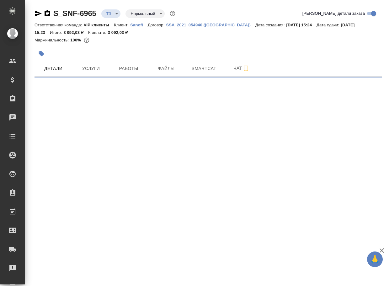
select select "RU"
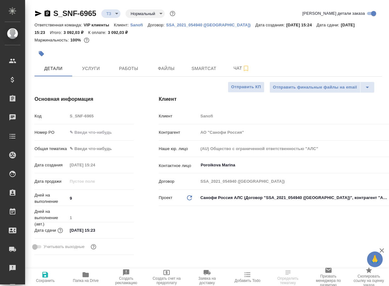
type textarea "x"
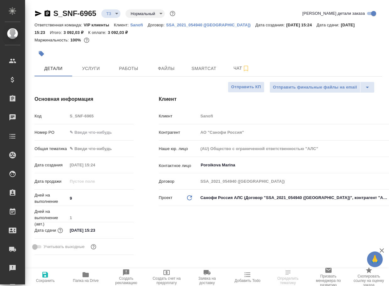
type textarea "x"
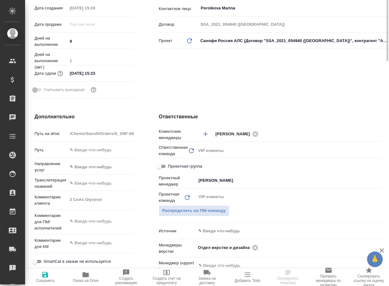
scroll to position [251, 0]
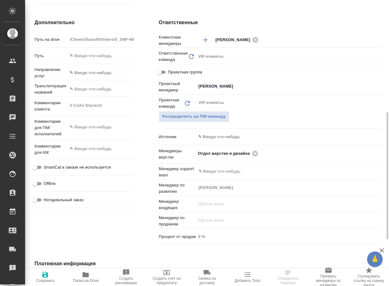
click at [88, 273] on icon "button" at bounding box center [86, 274] width 6 height 5
type textarea "x"
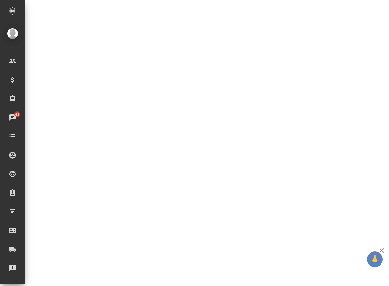
select select "RU"
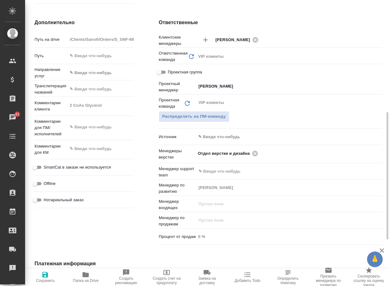
type textarea "x"
click at [255, 153] on icon at bounding box center [255, 153] width 6 height 6
type textarea "x"
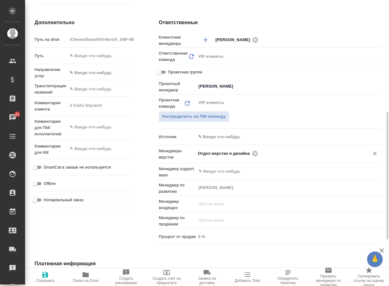
type textarea "x"
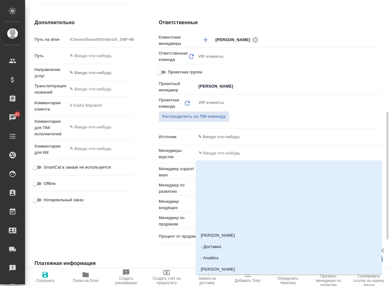
click at [255, 153] on input "text" at bounding box center [278, 153] width 161 height 8
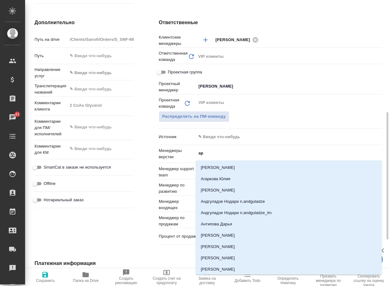
type input "арс"
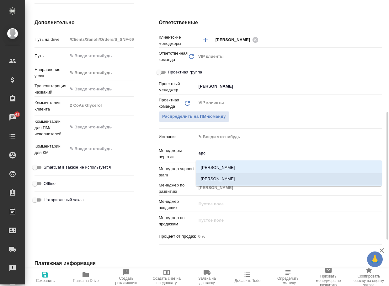
click at [237, 176] on li "[PERSON_NAME]" at bounding box center [289, 178] width 186 height 11
type textarea "x"
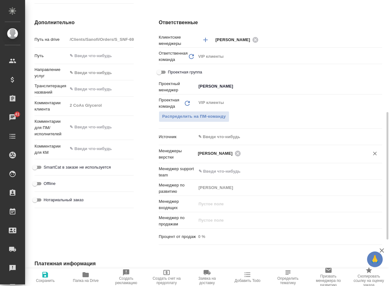
drag, startPoint x: 43, startPoint y: 275, endPoint x: 47, endPoint y: 271, distance: 5.8
click at [44, 275] on icon "button" at bounding box center [45, 275] width 6 height 6
type textarea "x"
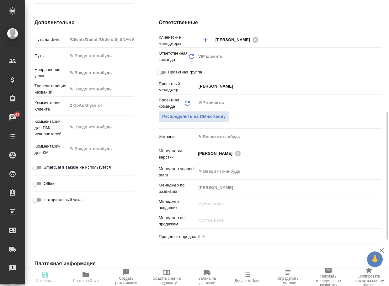
type textarea "x"
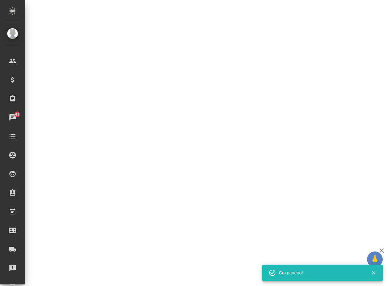
select select "RU"
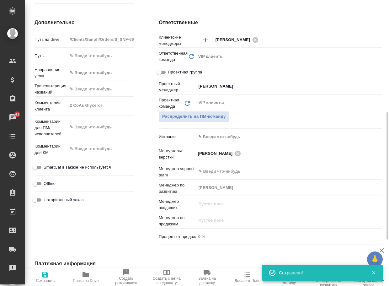
type textarea "x"
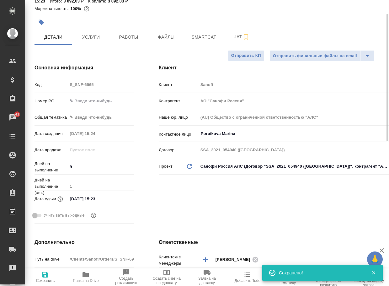
scroll to position [0, 0]
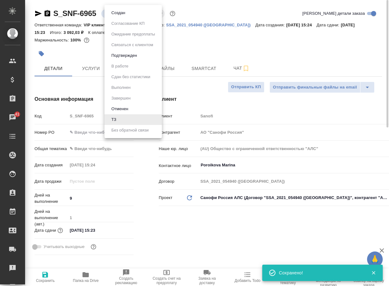
click at [114, 10] on body "🙏 .cls-1 fill:#fff; AWATERA Arsenyeva Vera Клиенты Спецификации Заказы 41 Чаты …" at bounding box center [194, 143] width 389 height 286
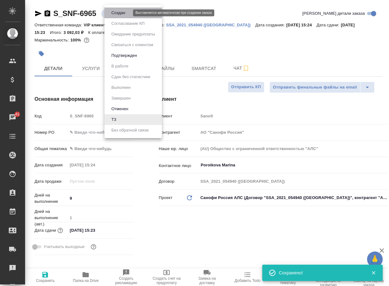
click at [118, 13] on button "Создан" at bounding box center [118, 12] width 18 height 7
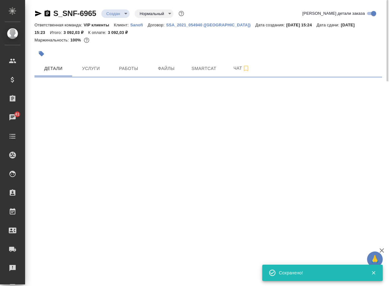
select select "RU"
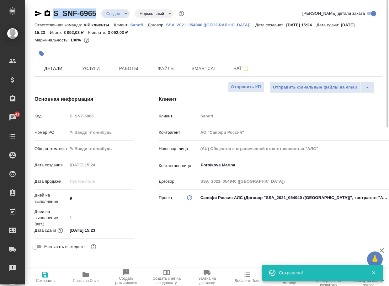
type textarea "x"
drag, startPoint x: 85, startPoint y: 16, endPoint x: 40, endPoint y: 11, distance: 45.8
click at [40, 11] on div "S_SNF-6965 Создан new Нормальный normal" at bounding box center [110, 13] width 151 height 10
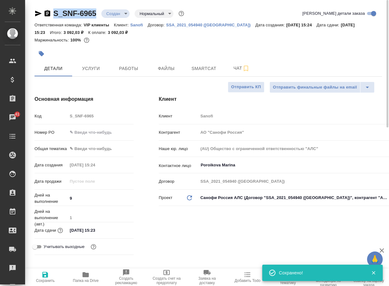
copy link "S_SNF-6965"
type textarea "x"
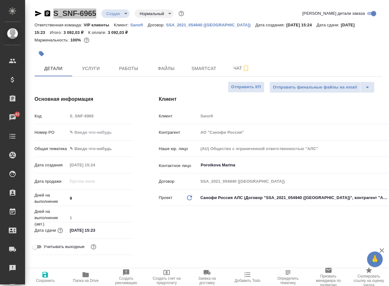
type textarea "x"
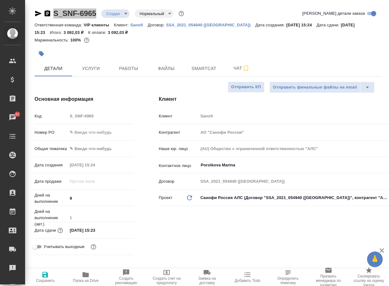
type textarea "x"
click at [238, 65] on button "Чат" at bounding box center [242, 69] width 38 height 16
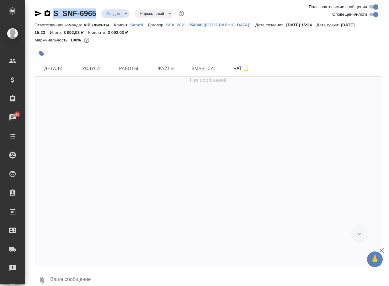
click at [45, 275] on button "0" at bounding box center [42, 279] width 15 height 21
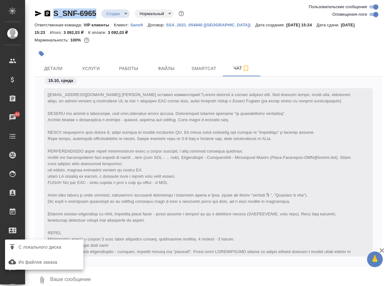
scroll to position [248, 0]
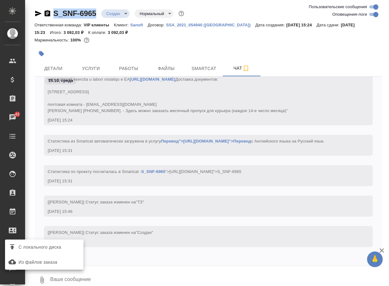
click at [60, 244] on span "С локального диска" at bounding box center [40, 247] width 43 height 8
click at [0, 0] on input "С локального диска" at bounding box center [0, 0] width 0 height 0
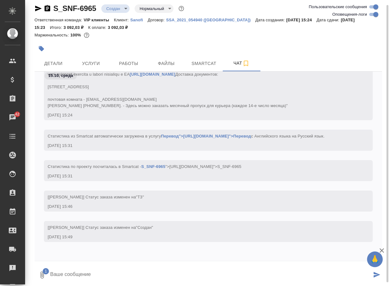
click at [100, 270] on textarea at bounding box center [211, 274] width 322 height 21
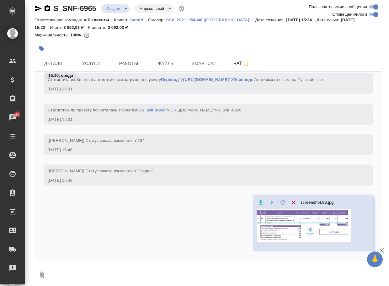
scroll to position [291, 0]
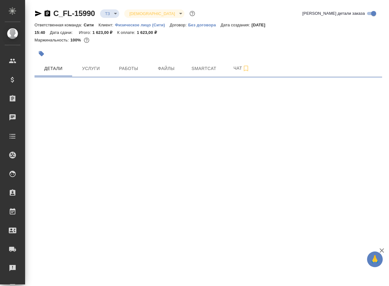
select select "RU"
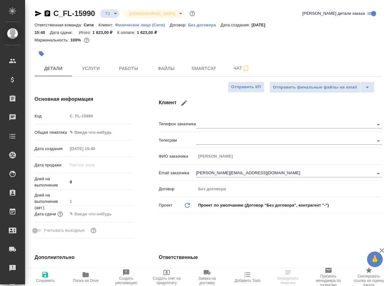
type textarea "x"
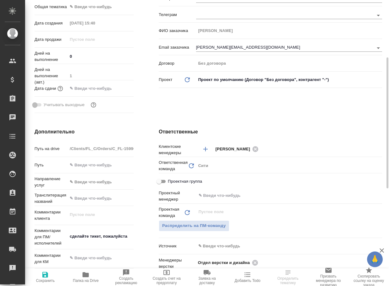
scroll to position [188, 0]
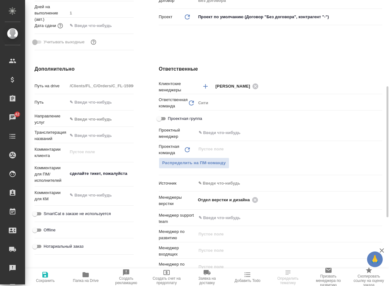
click at [93, 276] on span "Папка на Drive" at bounding box center [85, 277] width 33 height 12
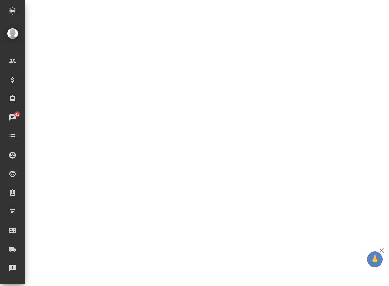
select select "RU"
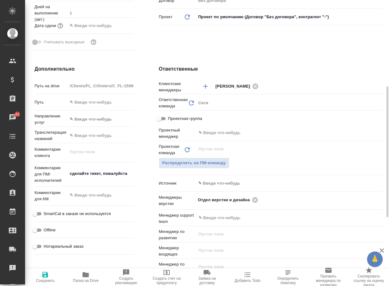
type textarea "x"
click at [258, 199] on icon at bounding box center [255, 200] width 6 height 6
type textarea "x"
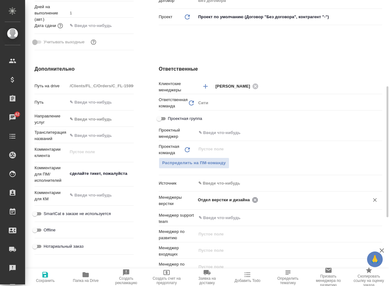
type textarea "x"
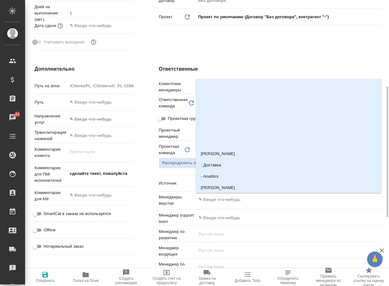
click at [258, 199] on input "text" at bounding box center [278, 200] width 161 height 8
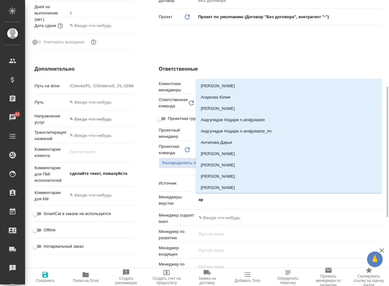
type input "арс"
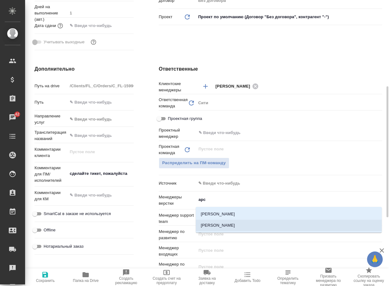
drag, startPoint x: 233, startPoint y: 222, endPoint x: 228, endPoint y: 222, distance: 4.7
click at [233, 222] on li "Арсеньева Вера" at bounding box center [289, 225] width 186 height 11
type textarea "x"
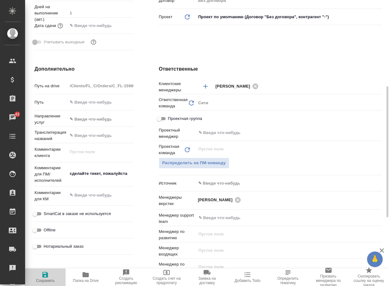
click at [44, 273] on icon "button" at bounding box center [45, 275] width 8 height 8
type textarea "x"
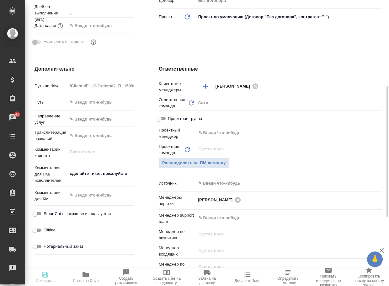
type textarea "x"
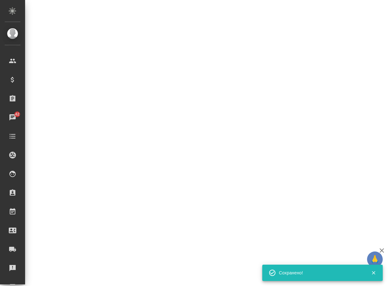
select select "RU"
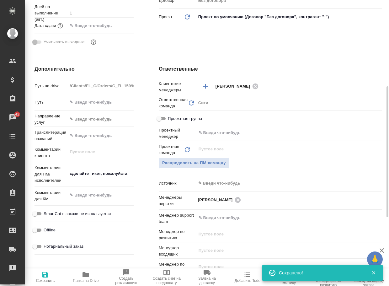
type textarea "x"
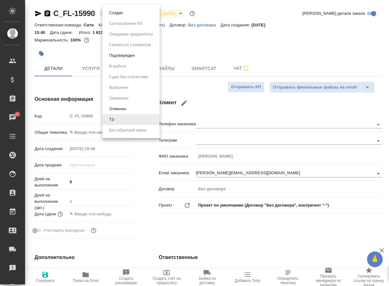
drag, startPoint x: 115, startPoint y: 11, endPoint x: 118, endPoint y: 13, distance: 3.8
click at [115, 11] on body "🙏 .cls-1 fill:#fff; AWATERA Arsenyeva Vera Клиенты Спецификации Заказы 42 Чаты …" at bounding box center [194, 143] width 389 height 286
click at [118, 13] on button "Создан" at bounding box center [116, 12] width 18 height 7
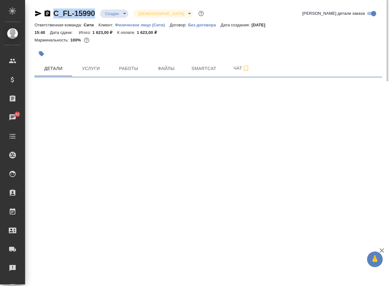
drag, startPoint x: 100, startPoint y: 18, endPoint x: 53, endPoint y: 15, distance: 47.1
click at [53, 15] on div "C_FL-15990 Создан new Святая троица holyTrinity" at bounding box center [120, 13] width 171 height 10
copy link "C_FL-15990"
select select "RU"
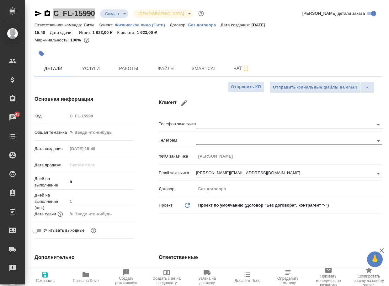
type textarea "x"
click at [238, 67] on span "Чат" at bounding box center [242, 68] width 30 height 8
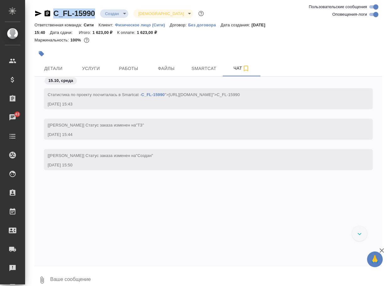
click at [40, 281] on icon "button" at bounding box center [42, 280] width 8 height 8
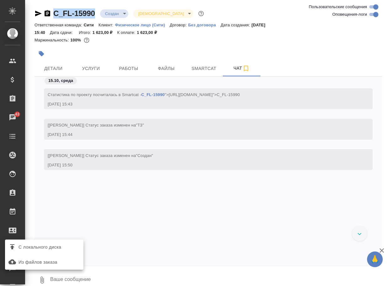
click at [58, 248] on span "С локального диска" at bounding box center [40, 247] width 43 height 8
click at [0, 0] on input "С локального диска" at bounding box center [0, 0] width 0 height 0
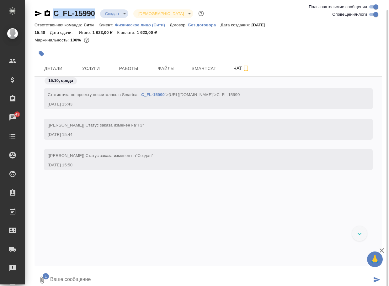
scroll to position [5, 0]
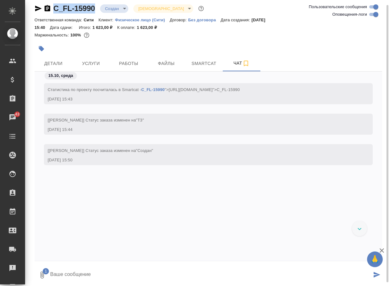
click at [67, 272] on textarea at bounding box center [211, 274] width 322 height 21
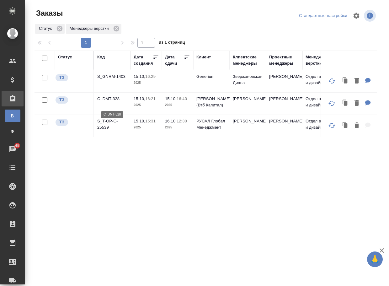
click at [113, 102] on p "C_DMT-328" at bounding box center [112, 99] width 30 height 6
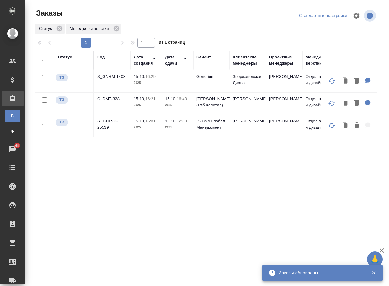
click at [101, 241] on div "Статус Код Дата создания Дата сдачи Клиент Клиентские менеджеры Проектные менед…" at bounding box center [206, 164] width 343 height 226
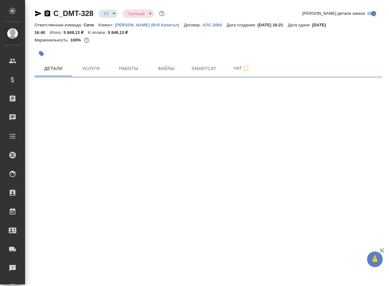
select select "RU"
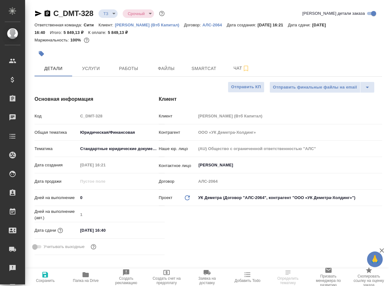
type textarea "x"
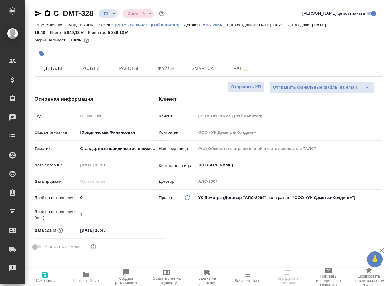
type textarea "x"
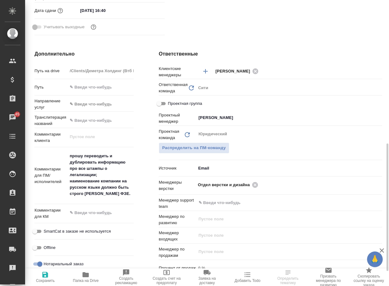
scroll to position [251, 0]
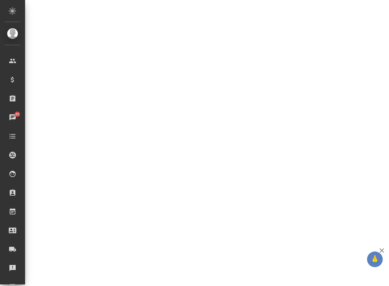
select select "RU"
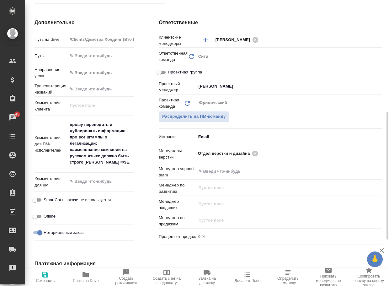
type textarea "x"
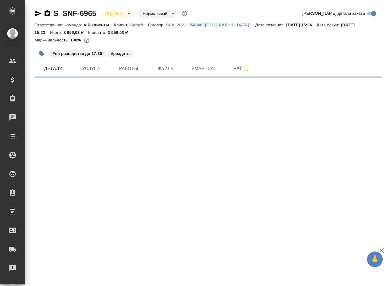
select select "RU"
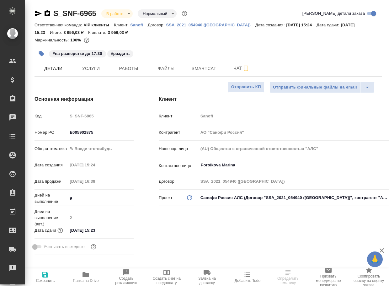
type textarea "x"
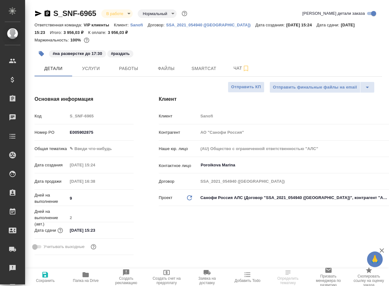
type textarea "x"
type input "[PERSON_NAME]"
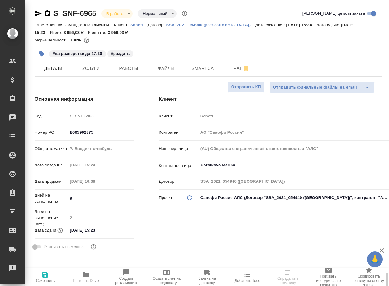
type input "Комаров Роман"
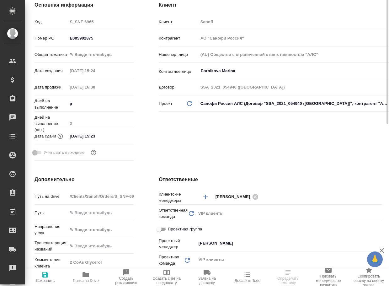
scroll to position [63, 0]
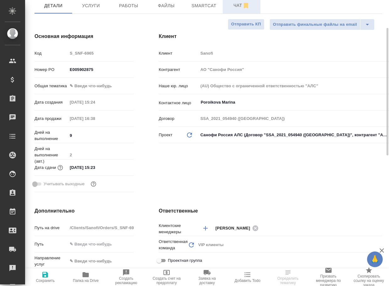
click at [230, 6] on span "Чат" at bounding box center [242, 6] width 30 height 8
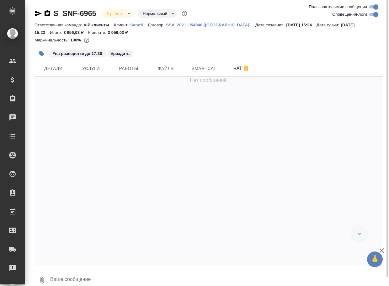
scroll to position [5363, 0]
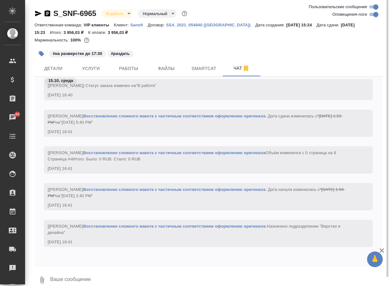
click at [370, 17] on input "Оповещения-логи" at bounding box center [376, 15] width 23 height 8
checkbox input "false"
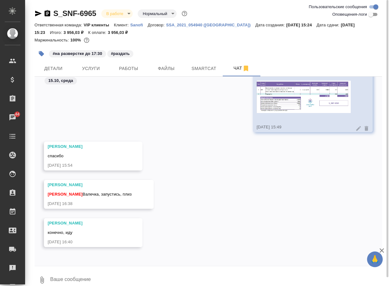
scroll to position [0, 0]
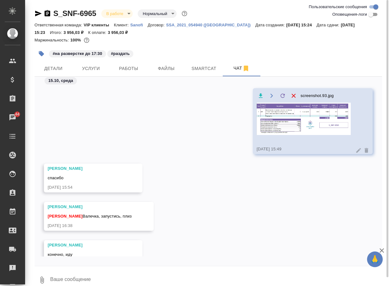
click at [305, 123] on img at bounding box center [304, 119] width 94 height 32
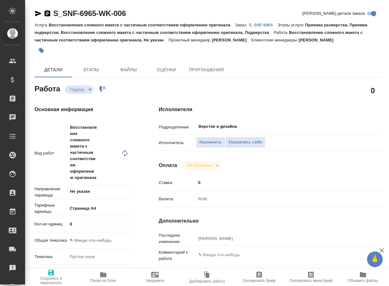
type textarea "x"
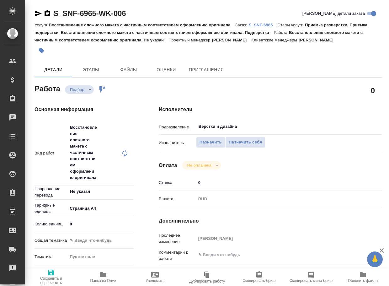
type textarea "x"
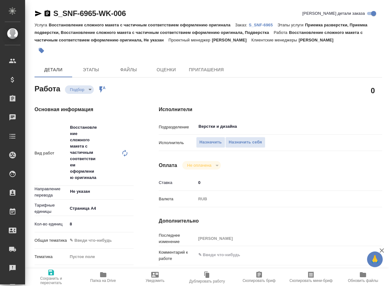
type textarea "x"
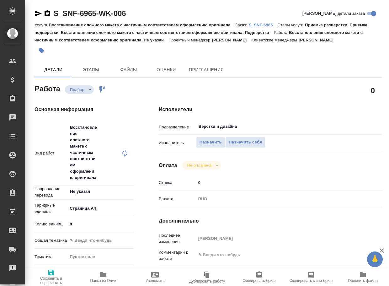
type textarea "x"
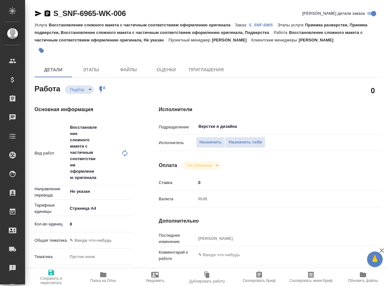
type textarea "x"
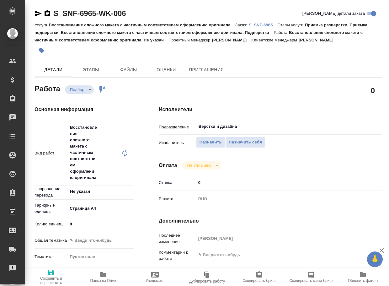
type textarea "x"
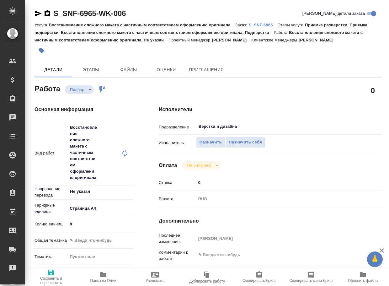
click at [125, 152] on icon at bounding box center [125, 153] width 8 height 8
type textarea "x"
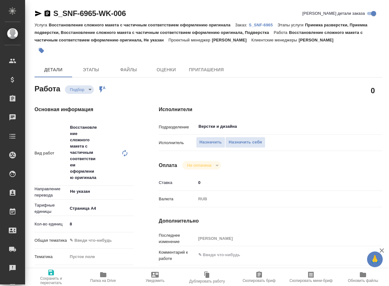
type textarea "x"
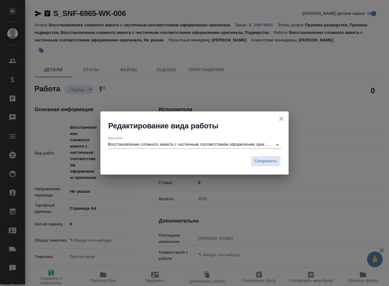
type textarea "x"
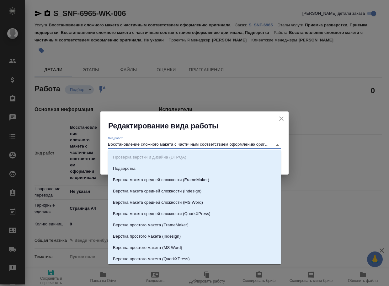
click at [141, 145] on input "Восстановление сложного макета с частичным соответствием оформлению оригинала" at bounding box center [188, 145] width 161 height 8
type input "d"
type textarea "x"
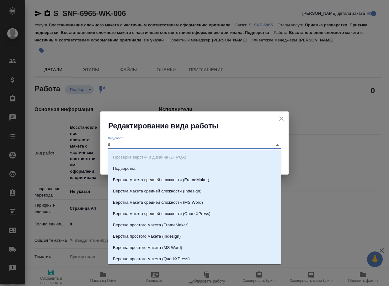
type textarea "x"
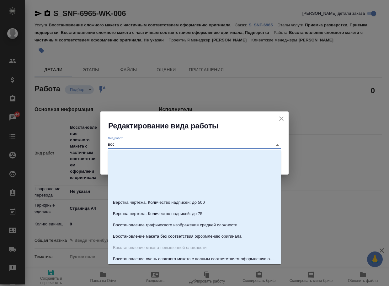
scroll to position [12, 0]
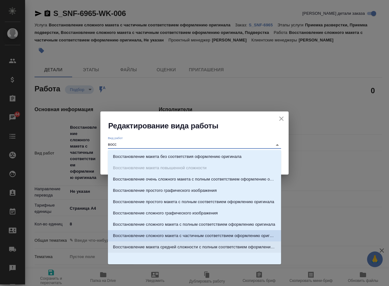
drag, startPoint x: 166, startPoint y: 247, endPoint x: 177, endPoint y: 241, distance: 12.8
click at [166, 247] on p "Восстановление макета средней сложности с полным соответствием оформлению ориги…" at bounding box center [194, 247] width 163 height 6
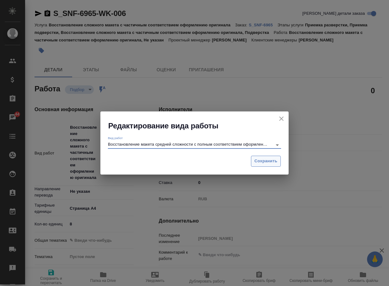
type input "Восстановление макета средней сложности с полным соответствием оформлению ориги…"
click at [261, 161] on span "Сохранить" at bounding box center [265, 161] width 23 height 7
type textarea "x"
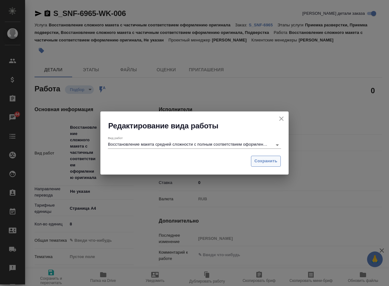
type textarea "x"
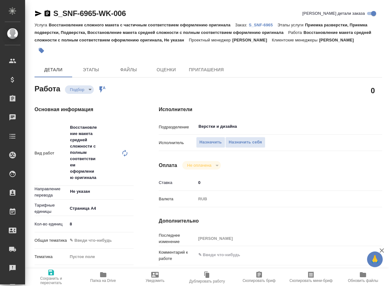
type textarea "x"
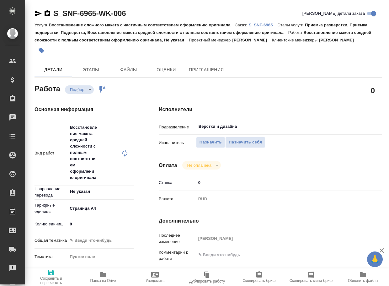
type textarea "x"
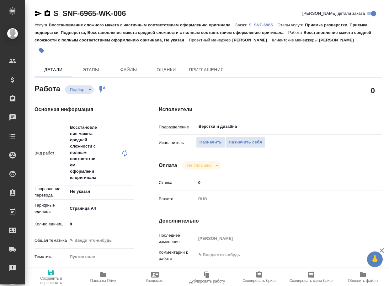
type textarea "x"
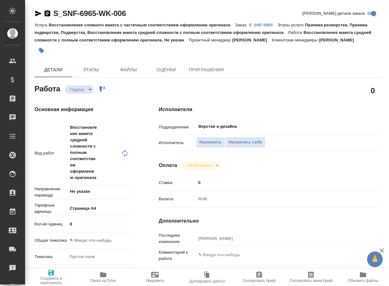
type textarea "x"
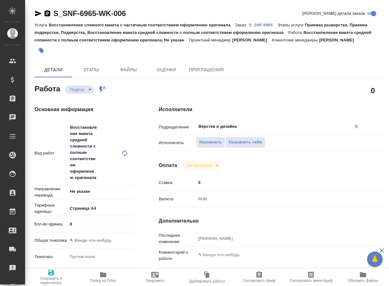
type textarea "x"
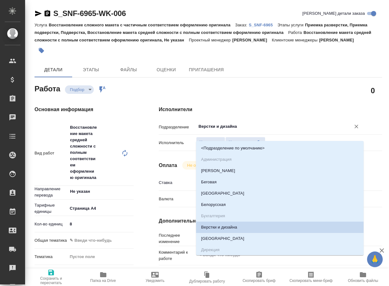
click at [245, 130] on input "Верстки и дизайна" at bounding box center [269, 127] width 143 height 8
type textarea "x"
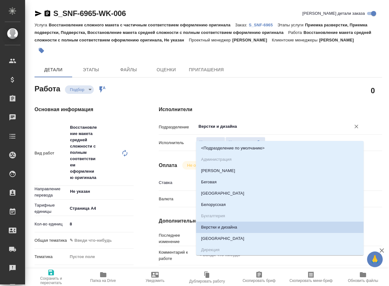
type textarea "x"
type input "dt"
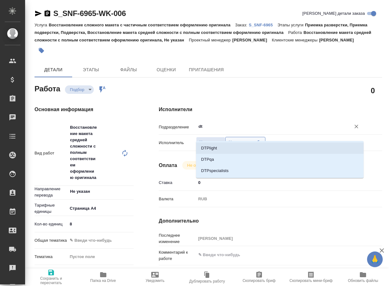
type textarea "x"
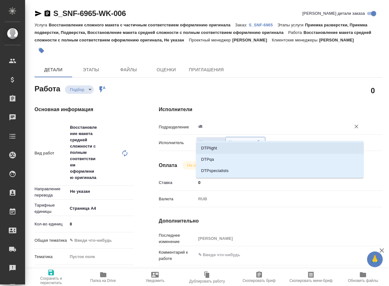
click at [241, 147] on li "DTPlight" at bounding box center [280, 147] width 168 height 11
type textarea "x"
type input "DTPlight"
type textarea "x"
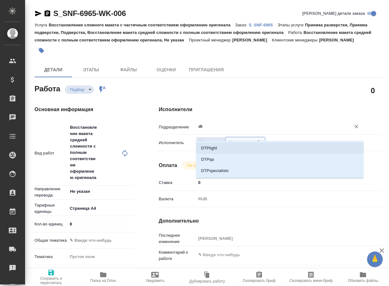
type textarea "x"
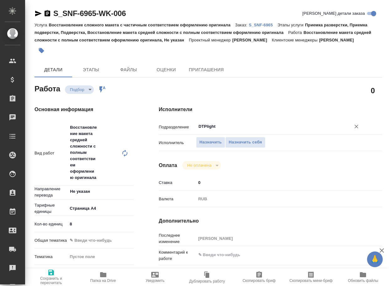
type input "DTPlight"
click at [55, 271] on icon "button" at bounding box center [51, 273] width 8 height 8
type textarea "x"
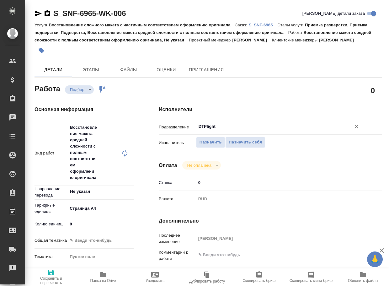
type textarea "x"
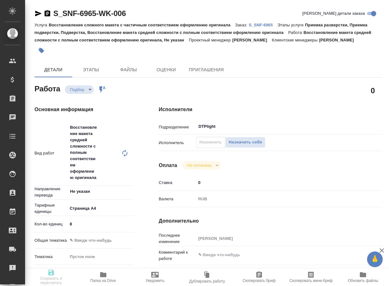
type textarea "x"
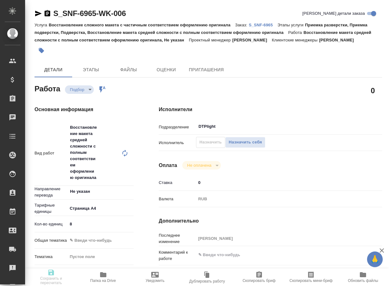
type textarea "x"
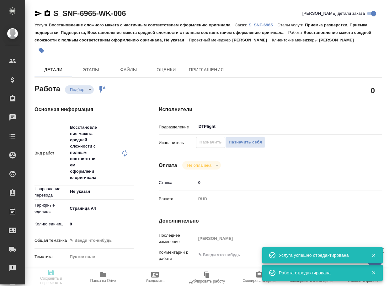
type input "recruiting"
type textarea "Восстановление макета средней сложности с полным соответствием оформлению ориги…"
type textarea "x"
type input "Не указан"
type input "5f036ec4e16dec2d6b59c8ff"
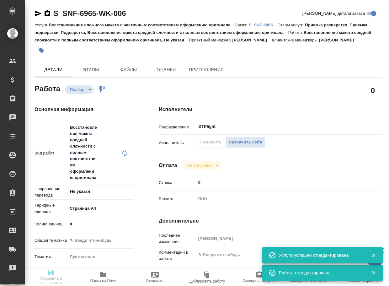
type input "8"
type input "[DATE] 16:40"
type input "[DATE] 19:40"
type input "[DATE] 15:23"
type input "DTPlight"
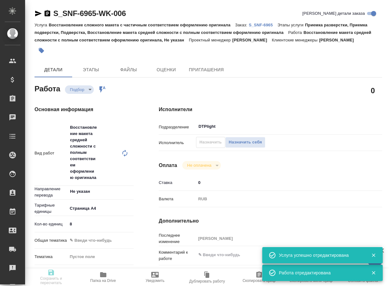
type input "notPayed"
type input "0"
type input "RUB"
type input "[PERSON_NAME]"
type textarea "x"
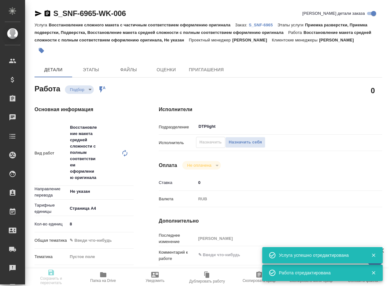
type textarea "/Clients/Sanofi/Orders/S_SNF-6965/DTP/S_SNF-6965-WK-006"
type textarea "x"
type input "S_SNF-6965"
type input "E005902875"
type input "Восстановление сложного макета с частичным соответствием оформлению оригинала"
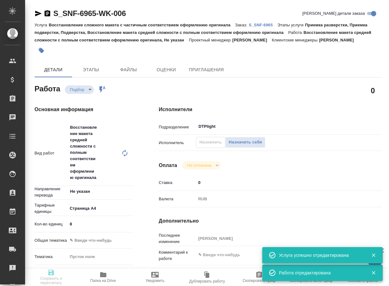
type input "Приемка разверстки, Приемка подверстки, Подверстка, Восстановление макета средн…"
type input "[PERSON_NAME]"
type input "/Clients/Sanofi/Orders/S_SNF-6965"
type textarea "x"
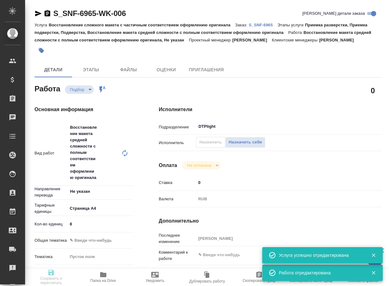
type textarea "x"
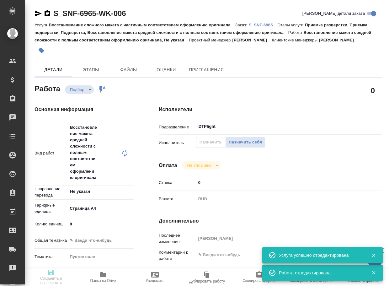
type textarea "x"
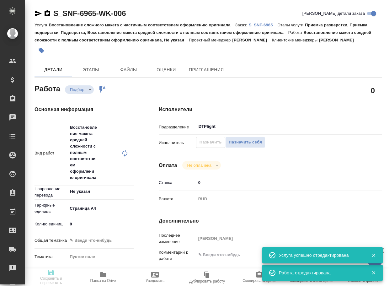
type textarea "x"
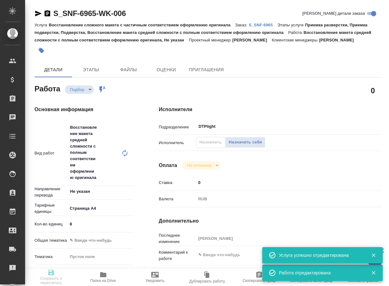
type textarea "x"
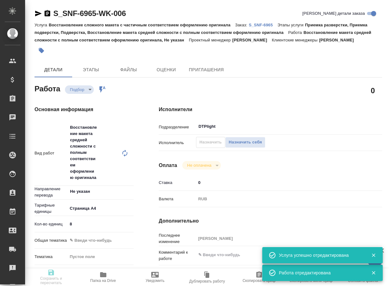
type textarea "x"
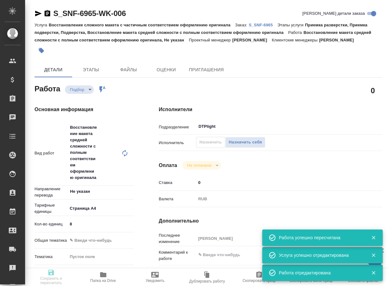
type input "recruiting"
type textarea "Восстановление макета средней сложности с полным соответствием оформлению ориги…"
type textarea "x"
type input "Не указан"
type input "5f036ec4e16dec2d6b59c8ff"
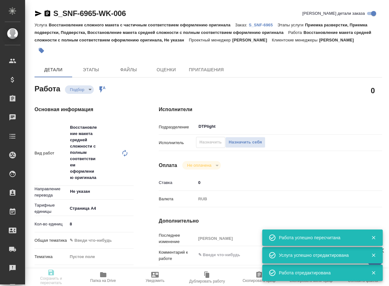
type input "8"
type input "15.10.2025 16:40"
type input "15.10.2025 19:40"
type input "[DATE] 15:23"
type input "DTPlight"
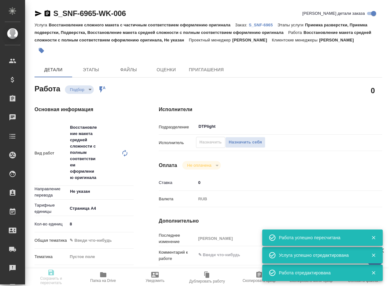
type input "notPayed"
type input "0"
type input "RUB"
type input "[PERSON_NAME]"
type textarea "x"
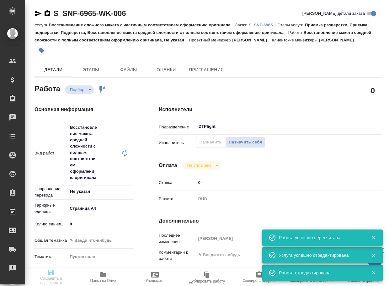
type textarea "/Clients/Sanofi/Orders/S_SNF-6965/DTP/S_SNF-6965-WK-006"
type textarea "x"
type input "S_SNF-6965"
type input "E005902875"
type input "Восстановление сложного макета с частичным соответствием оформлению оригинала"
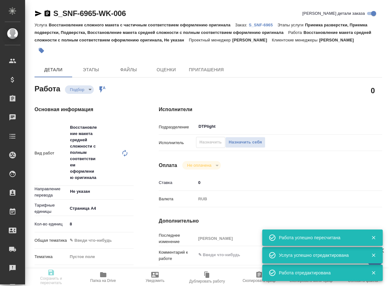
type input "Приемка разверстки, Приемка подверстки, Подверстка, Восстановление макета средн…"
type input "[PERSON_NAME]"
type input "Арсеньева Вера"
type input "/Clients/Sanofi/Orders/S_SNF-6965"
type textarea "x"
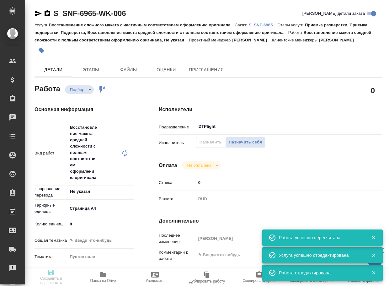
type textarea "x"
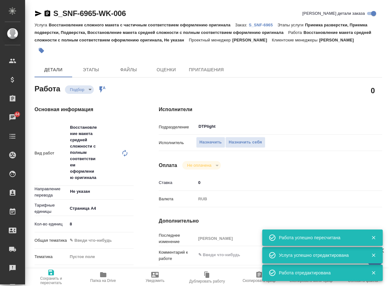
type textarea "x"
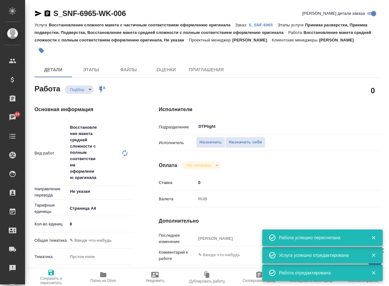
type textarea "x"
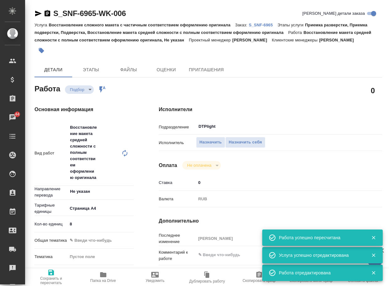
type textarea "x"
click at [266, 28] on div "Услуга Восстановление сложного макета с частичным соответствием оформлению ориг…" at bounding box center [209, 32] width 348 height 23
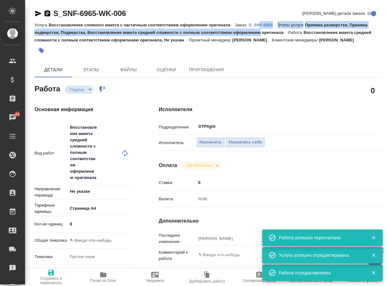
click at [267, 23] on p "S_SNF-6965" at bounding box center [263, 25] width 29 height 5
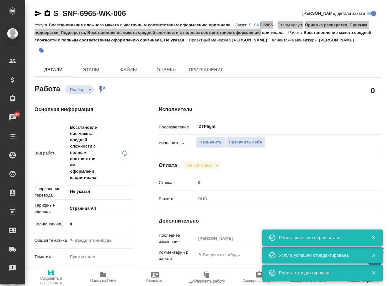
type textarea "x"
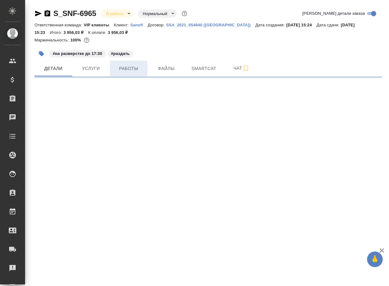
click at [130, 72] on span "Работы" at bounding box center [129, 69] width 30 height 8
select select "RU"
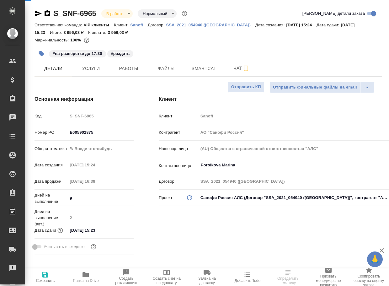
type textarea "x"
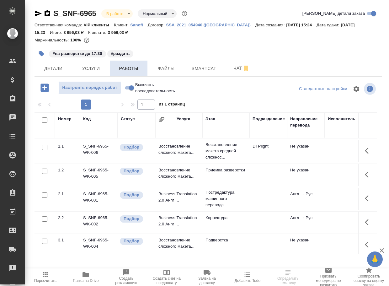
drag, startPoint x: 127, startPoint y: 90, endPoint x: 134, endPoint y: 74, distance: 16.9
click at [128, 90] on input "Включить последовательность" at bounding box center [131, 88] width 23 height 8
checkbox input "true"
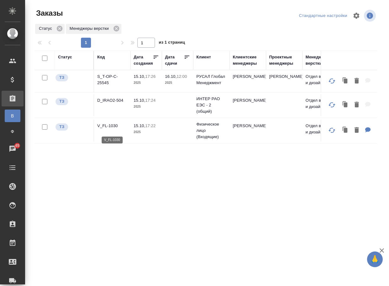
drag, startPoint x: 0, startPoint y: 0, endPoint x: 114, endPoint y: 128, distance: 171.3
click at [114, 128] on p "V_FL-1030" at bounding box center [112, 126] width 30 height 6
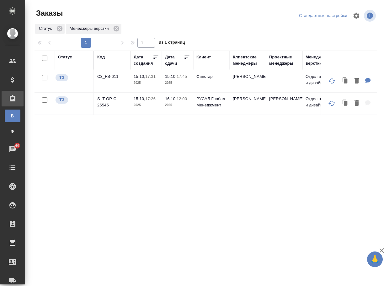
click at [109, 82] on td "C3_FS-611" at bounding box center [112, 81] width 36 height 22
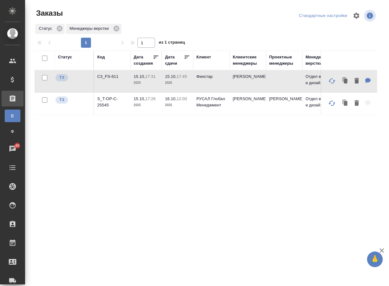
click at [110, 77] on p "C3_FS-611" at bounding box center [112, 76] width 30 height 6
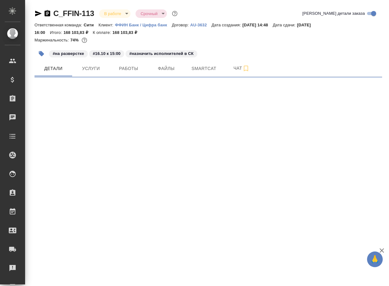
select select "RU"
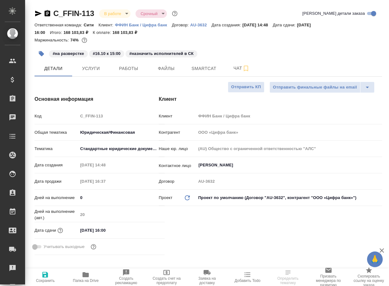
type textarea "x"
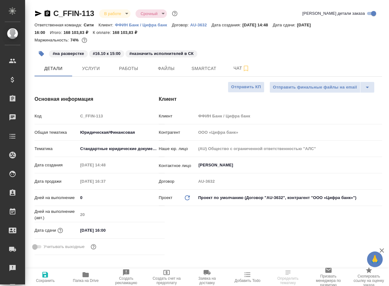
type textarea "x"
click at [134, 68] on span "Работы" at bounding box center [129, 69] width 30 height 8
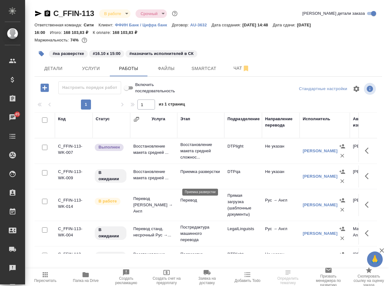
click at [195, 175] on p "Приемка разверстки" at bounding box center [200, 171] width 41 height 6
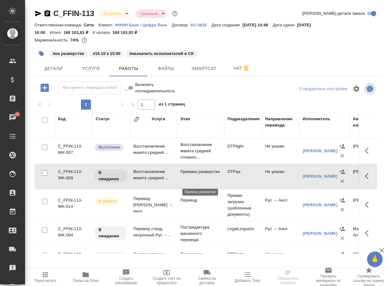
click at [195, 175] on p "Приемка разверстки" at bounding box center [200, 171] width 41 height 6
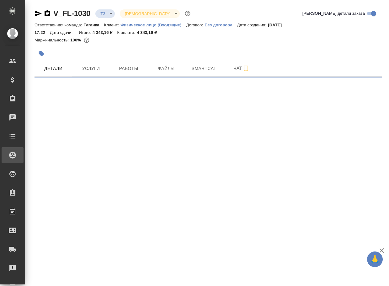
select select "RU"
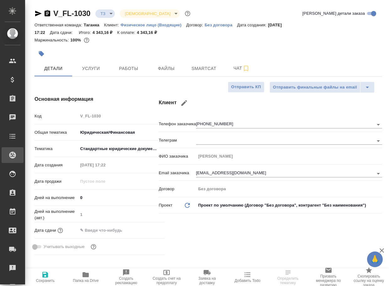
type textarea "x"
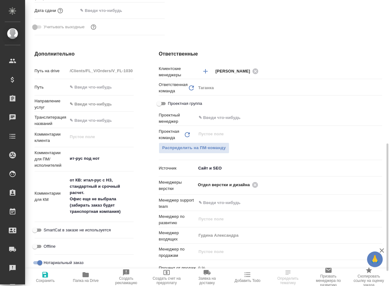
scroll to position [251, 0]
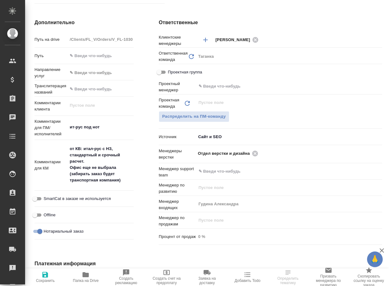
click at [86, 277] on icon "button" at bounding box center [86, 275] width 8 height 8
type textarea "x"
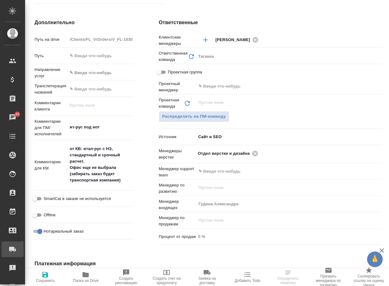
type textarea "x"
select select "RU"
type textarea "x"
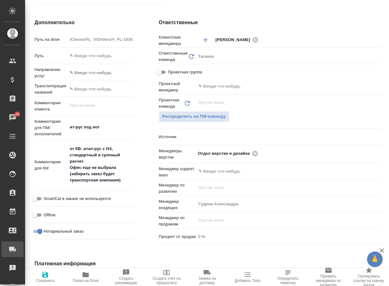
type textarea "x"
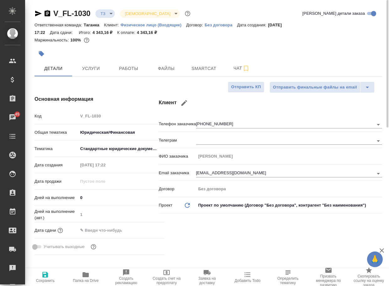
scroll to position [188, 0]
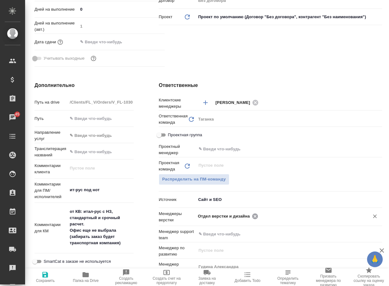
click at [254, 216] on icon at bounding box center [255, 216] width 7 height 7
type textarea "x"
click at [260, 216] on input "text" at bounding box center [309, 216] width 99 height 8
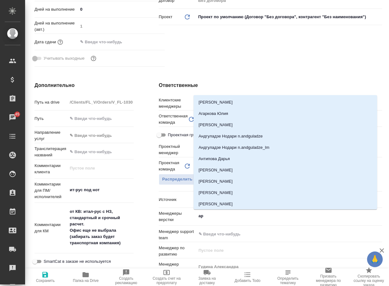
type input "арс"
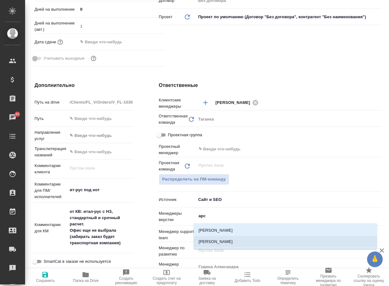
click at [229, 241] on li "Арсеньева Вера" at bounding box center [286, 241] width 184 height 11
type textarea "x"
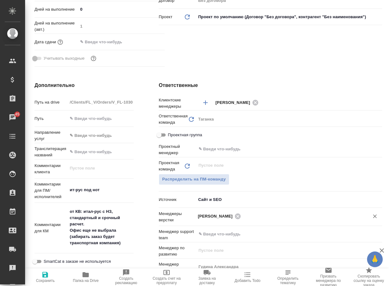
click at [37, 274] on span "Сохранить" at bounding box center [45, 277] width 33 height 12
type textarea "x"
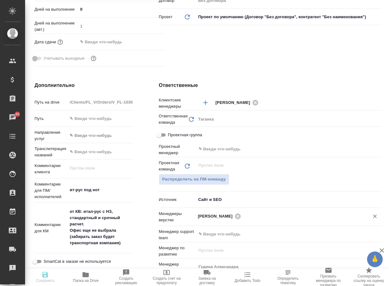
type textarea "x"
click at [44, 281] on span "Сохранить" at bounding box center [45, 280] width 19 height 4
type textarea "x"
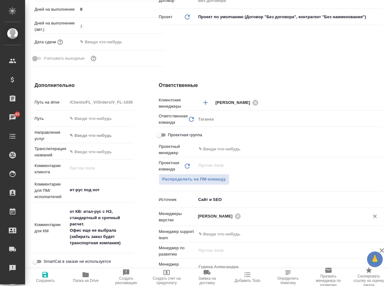
type textarea "x"
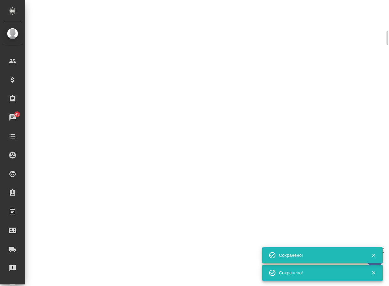
scroll to position [183, 0]
select select "RU"
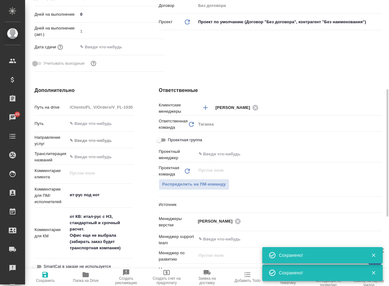
type textarea "x"
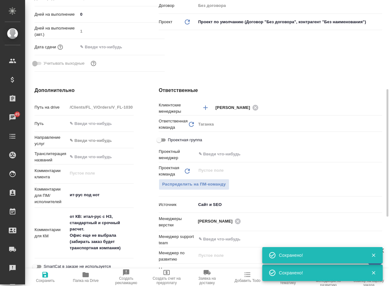
type textarea "x"
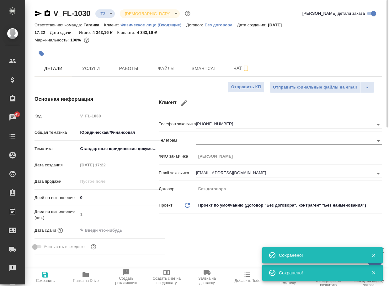
scroll to position [0, 0]
click at [106, 13] on body "🙏 .cls-1 fill:#fff; AWATERA Arsenyeva Vera Клиенты Спецификации Заказы 45 Чаты …" at bounding box center [194, 143] width 389 height 286
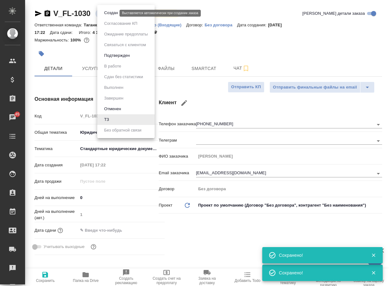
click at [109, 14] on button "Создан" at bounding box center [111, 12] width 18 height 7
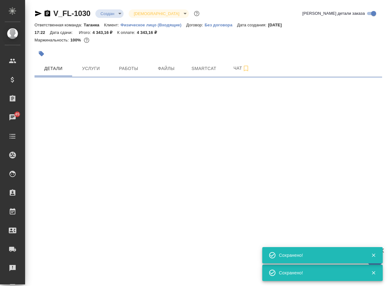
select select "RU"
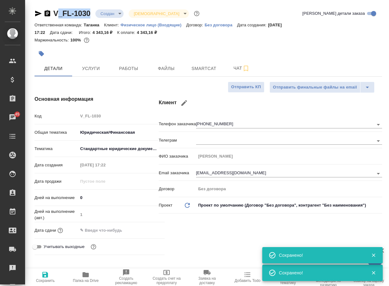
type textarea "x"
drag, startPoint x: 94, startPoint y: 18, endPoint x: 44, endPoint y: 8, distance: 51.4
click at [44, 8] on div "V_FL-1030 Создан new Святая троица holyTrinity" at bounding box center [118, 13] width 166 height 10
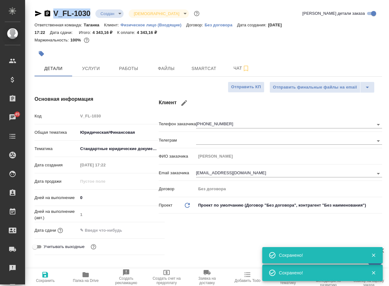
copy link "V_FL-1030"
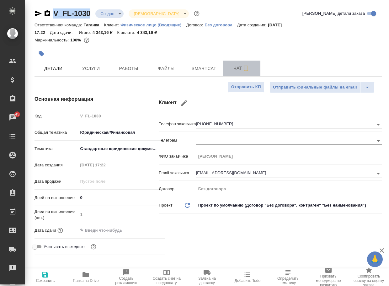
click at [235, 67] on span "Чат" at bounding box center [242, 68] width 30 height 8
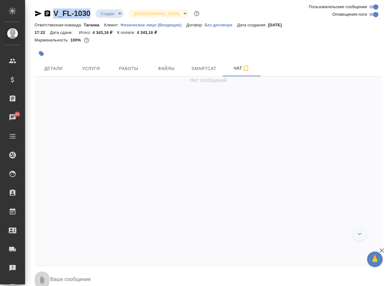
click at [39, 281] on icon "button" at bounding box center [42, 280] width 8 height 8
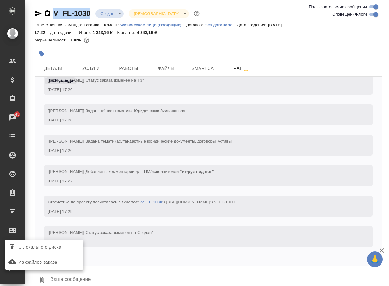
click at [57, 250] on span "С локального диска" at bounding box center [40, 247] width 43 height 8
click at [0, 0] on input "С локального диска" at bounding box center [0, 0] width 0 height 0
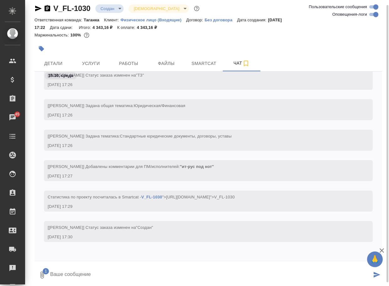
click at [97, 279] on textarea at bounding box center [211, 274] width 322 height 21
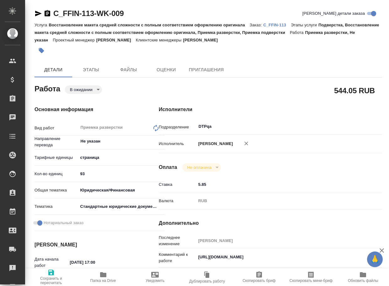
type textarea "x"
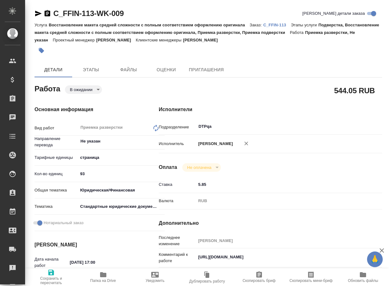
type textarea "x"
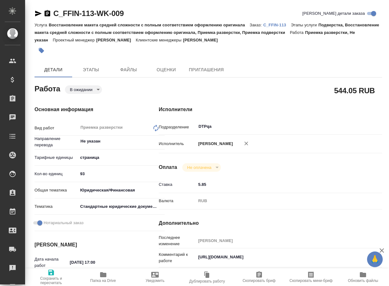
type textarea "x"
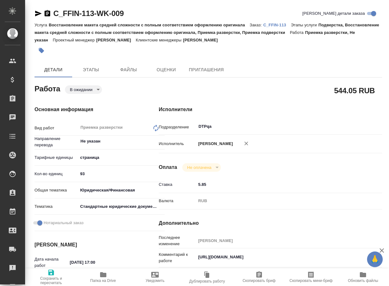
type textarea "x"
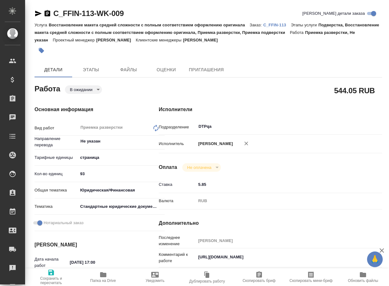
type textarea "x"
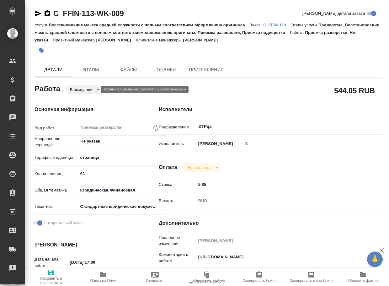
click at [88, 88] on body "🙏 .cls-1 fill:#fff; AWATERA Arsenyeva Vera Клиенты Спецификации Заказы Чаты Tod…" at bounding box center [194, 143] width 389 height 286
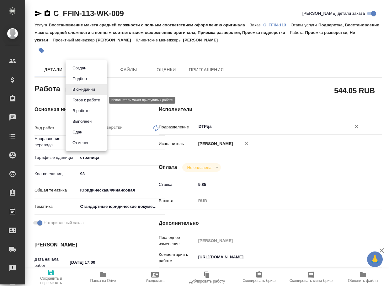
click at [90, 100] on button "Готов к работе" at bounding box center [86, 100] width 31 height 7
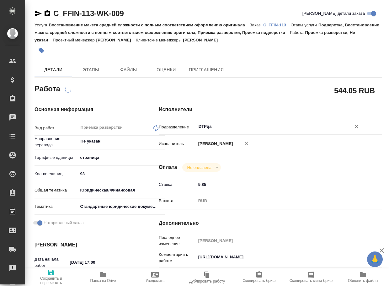
type textarea "x"
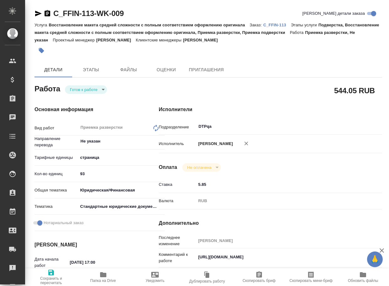
type textarea "x"
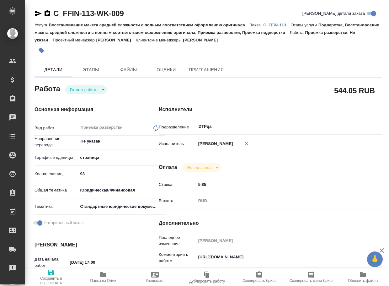
type textarea "x"
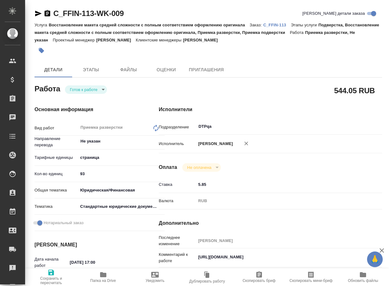
type textarea "x"
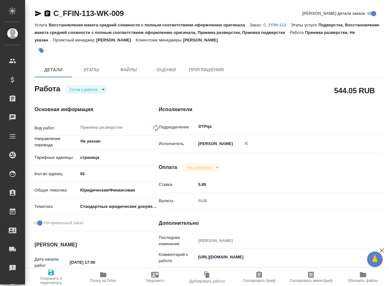
type textarea "x"
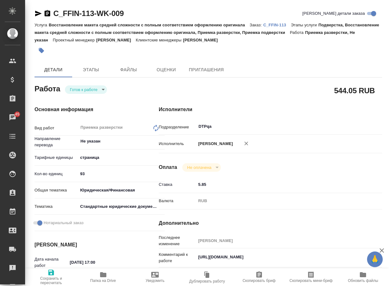
type textarea "x"
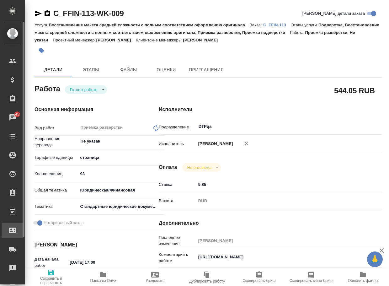
type textarea "x"
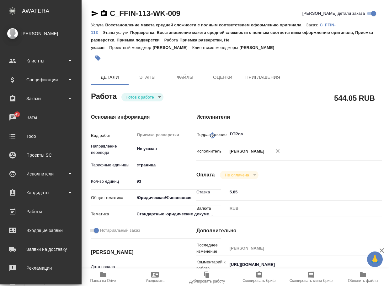
type textarea "x"
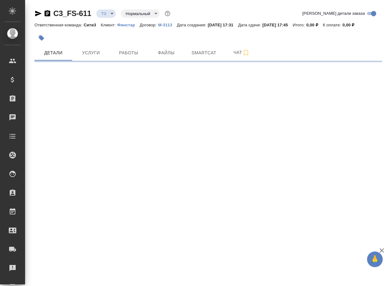
select select "RU"
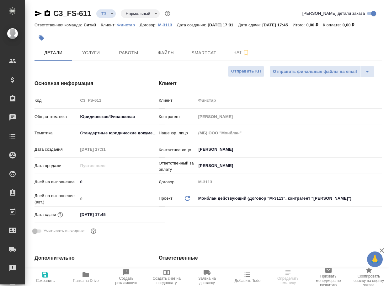
type textarea "x"
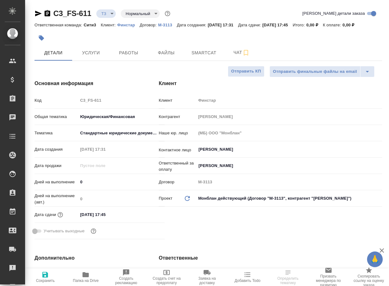
type textarea "x"
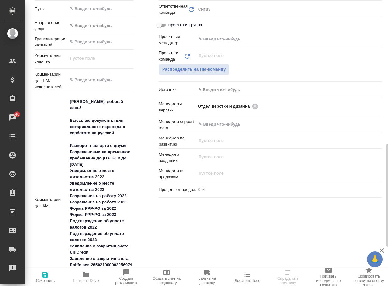
scroll to position [345, 0]
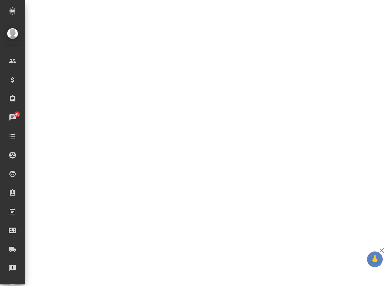
select select "RU"
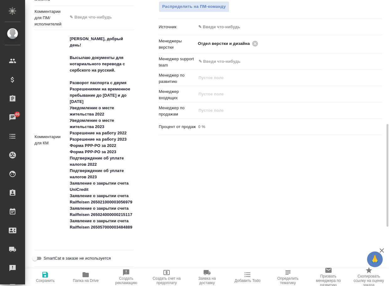
type textarea "x"
